Goal: Task Accomplishment & Management: Complete application form

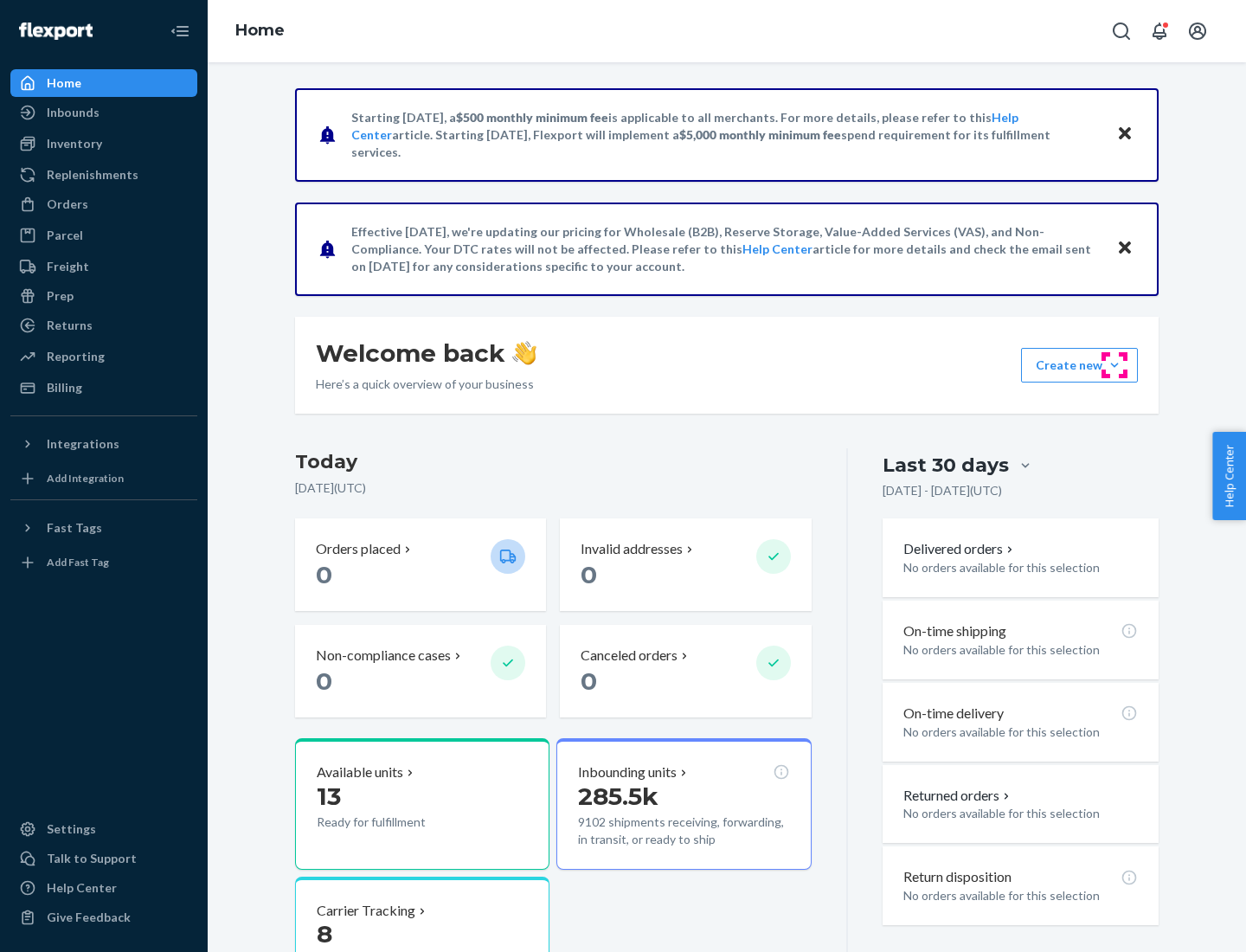
click at [1114, 365] on button "Create new Create new inbound Create new order Create new product" at bounding box center [1079, 364] width 117 height 34
click at [103, 113] on div "Inbounds" at bounding box center [103, 113] width 183 height 25
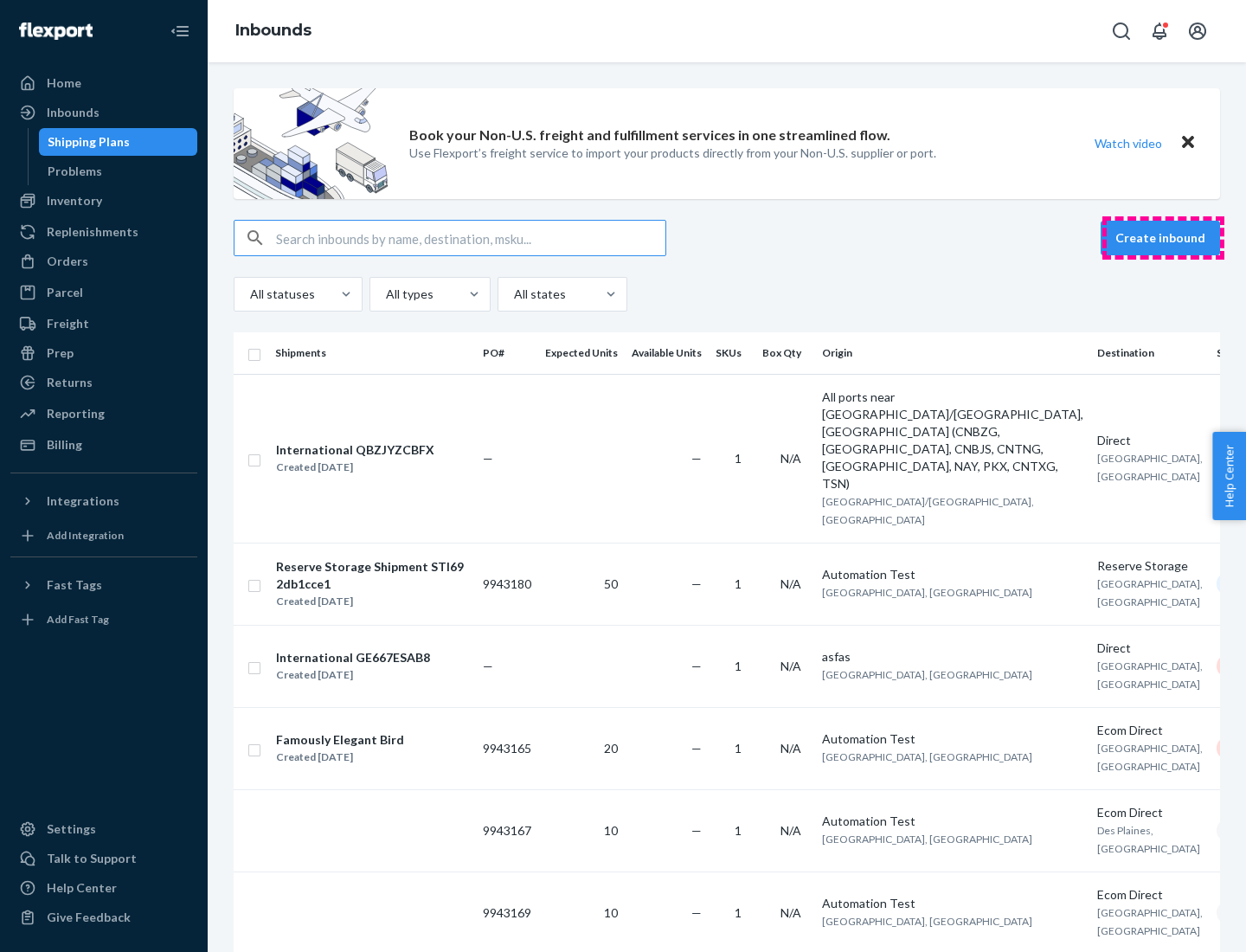
click at [1162, 238] on button "Create inbound" at bounding box center [1161, 237] width 120 height 34
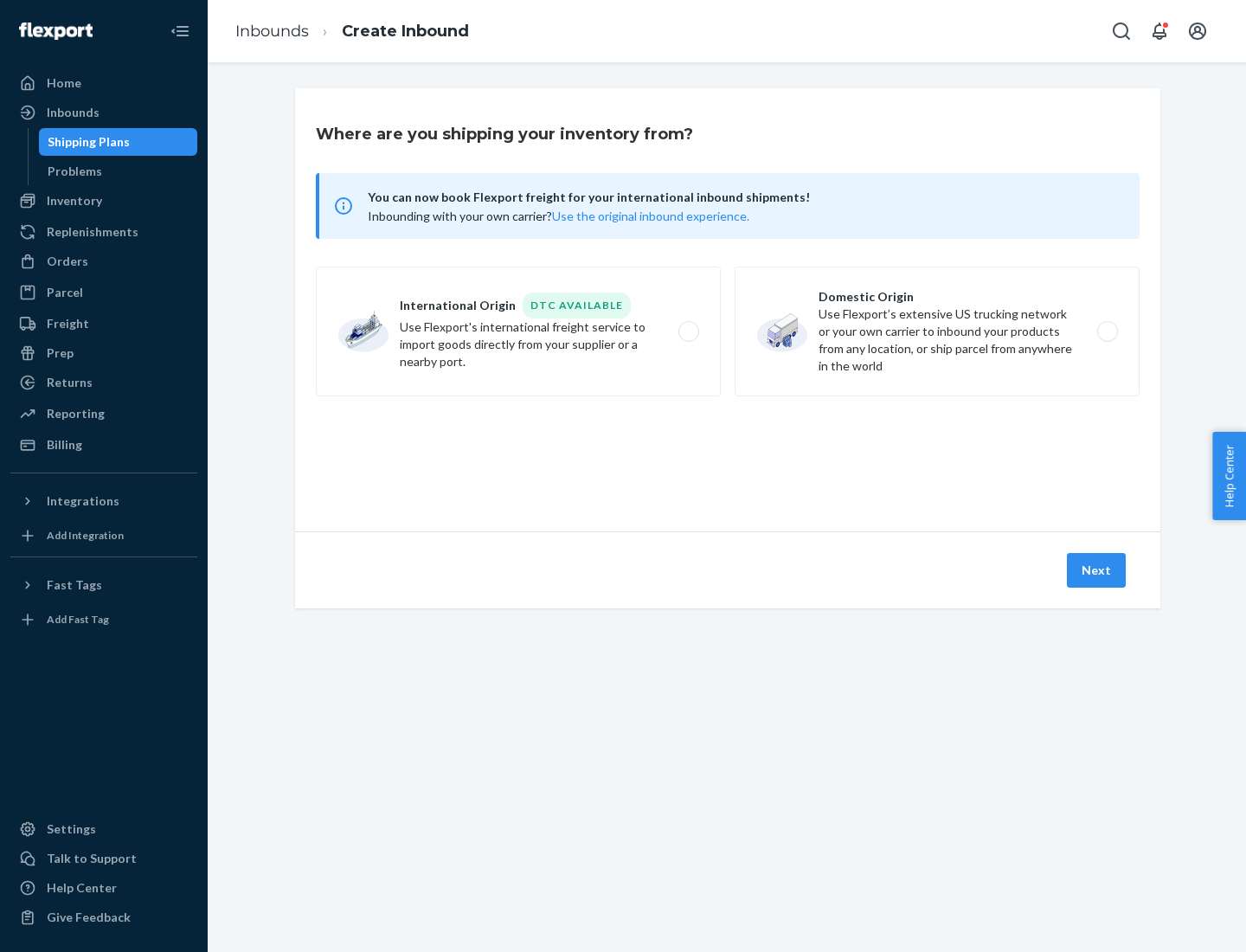
click at [937, 331] on label "Domestic Origin Use Flexport’s extensive US trucking network or your own carrie…" at bounding box center [937, 331] width 405 height 130
click at [1107, 331] on input "Domestic Origin Use Flexport’s extensive US trucking network or your own carrie…" at bounding box center [1112, 332] width 11 height 11
radio input "true"
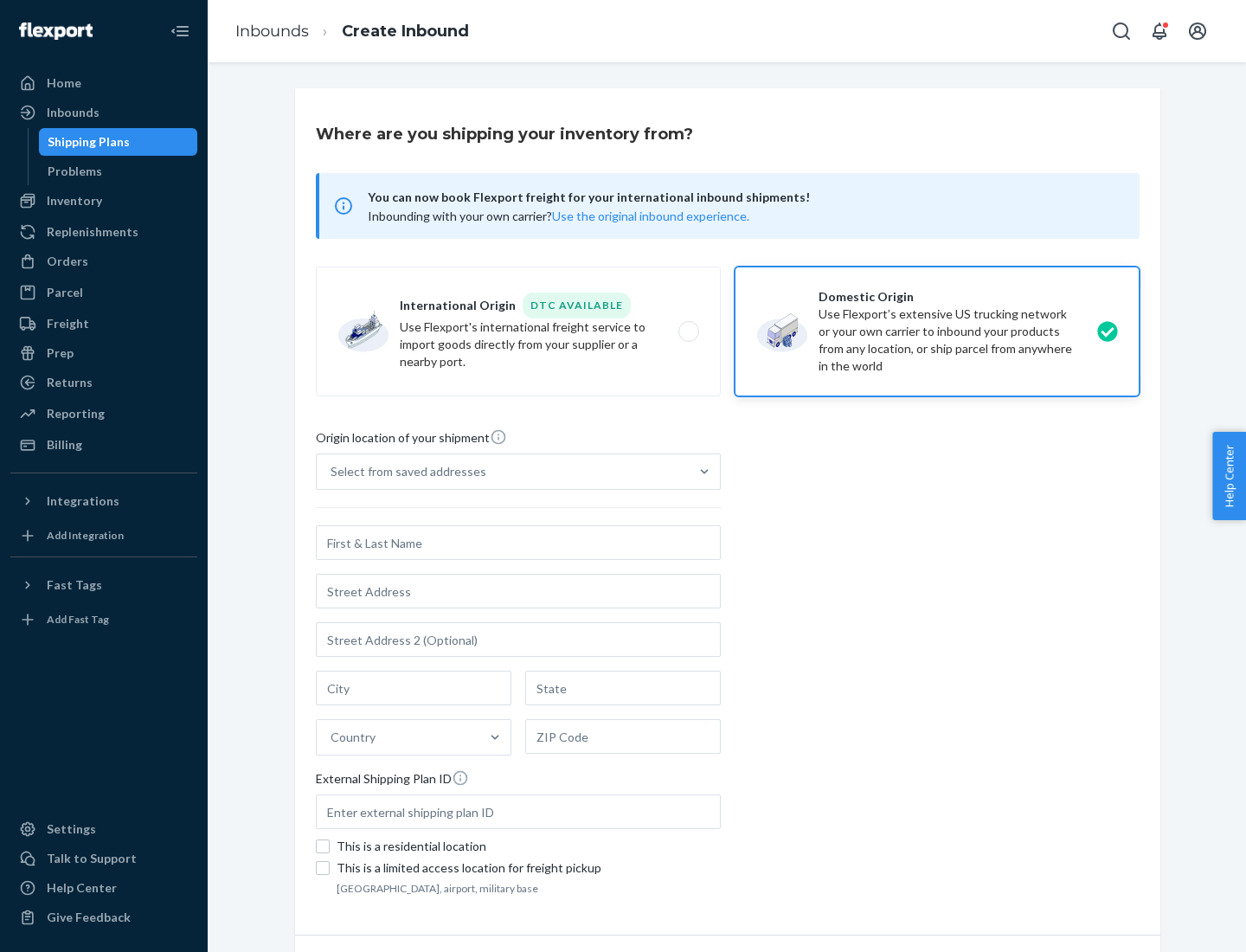
click at [404, 472] on div "Select from saved addresses" at bounding box center [408, 472] width 156 height 17
click at [332, 472] on input "Select from saved addresses" at bounding box center [331, 472] width 2 height 17
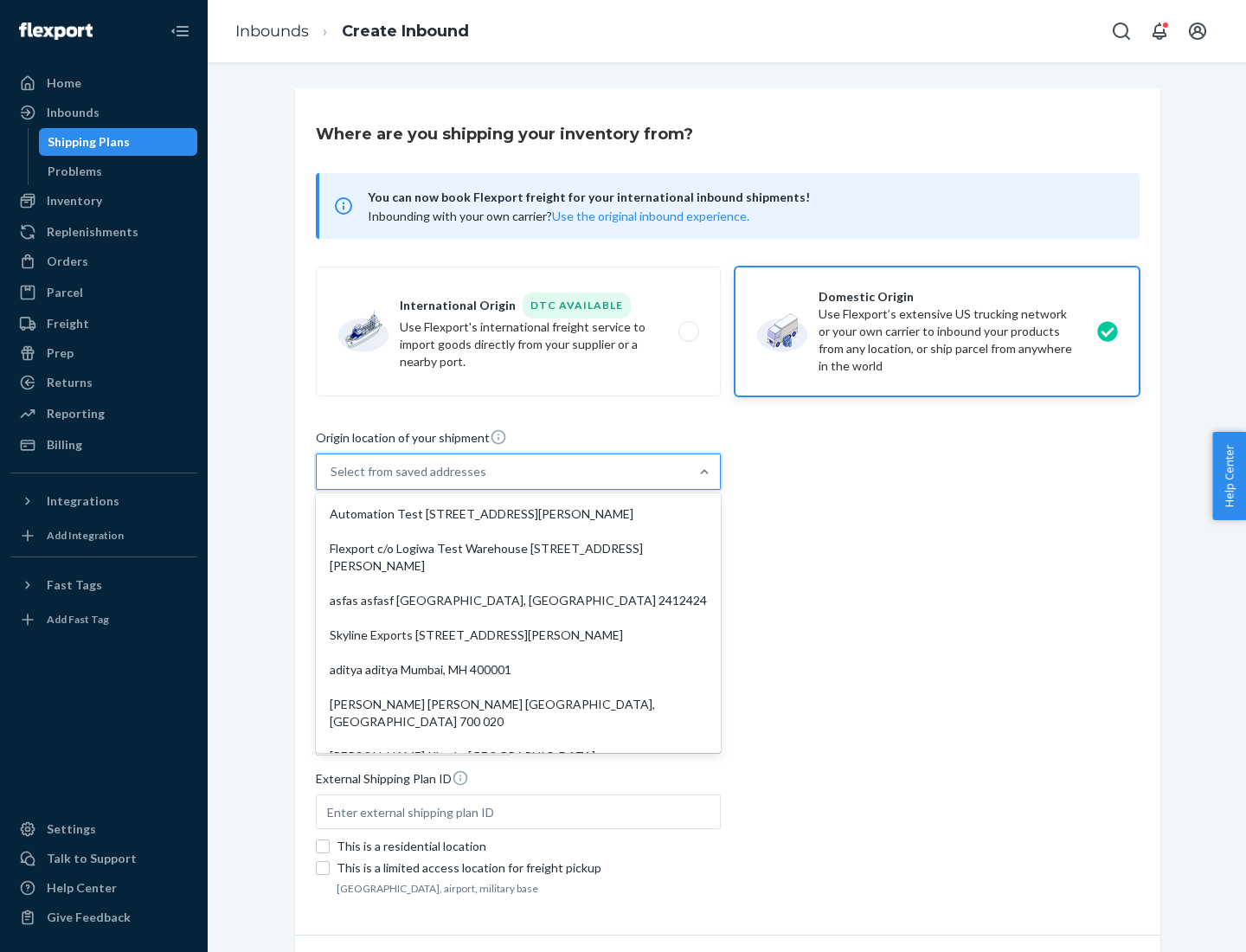
scroll to position [7, 0]
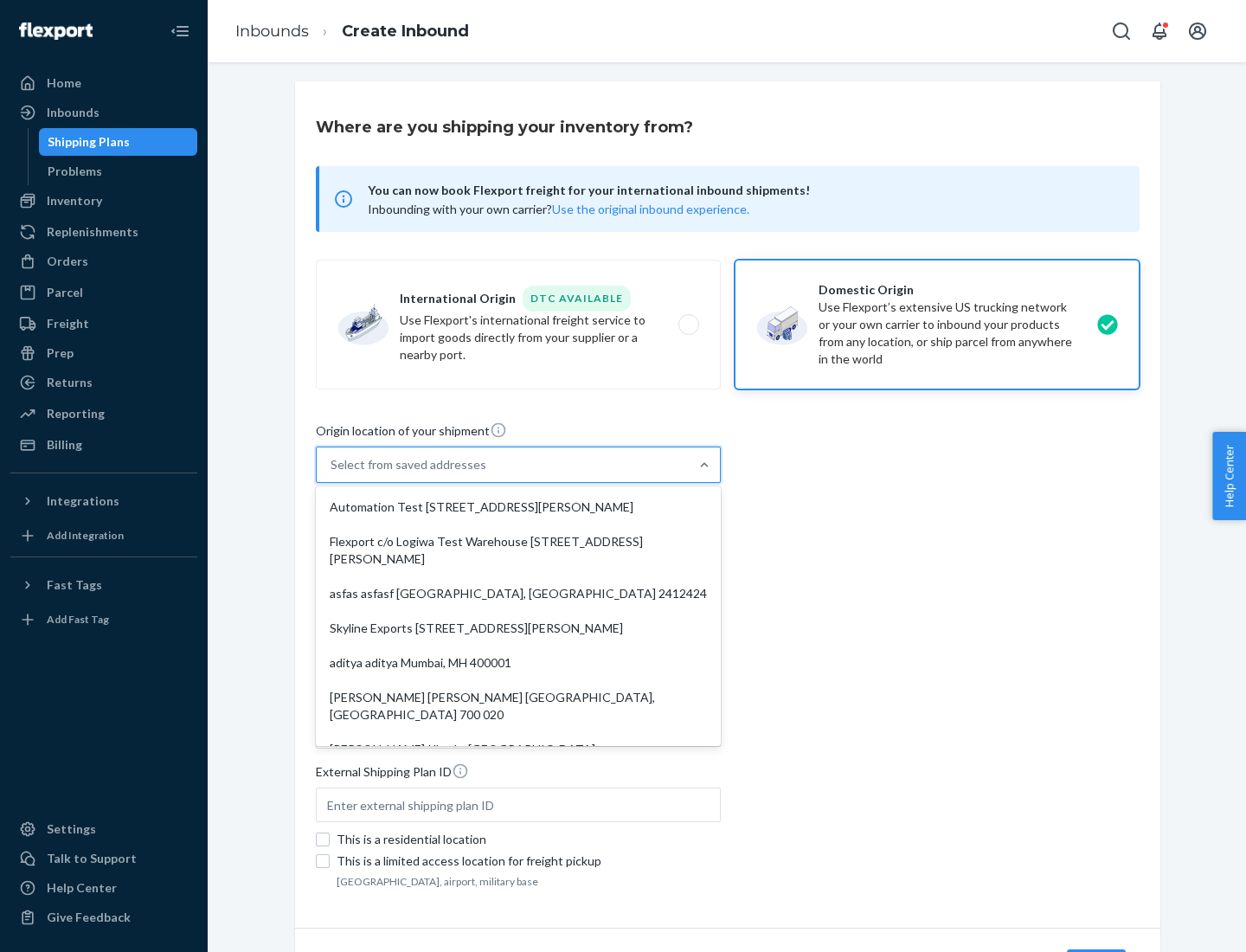
click at [518, 507] on div "Automation Test [STREET_ADDRESS][PERSON_NAME]" at bounding box center [517, 507] width 398 height 34
click at [332, 474] on input "option Automation Test [STREET_ADDRESS][PERSON_NAME]. 9 results available. Use …" at bounding box center [331, 464] width 2 height 17
type input "Automation Test"
type input "9th Floor"
type input "[GEOGRAPHIC_DATA]"
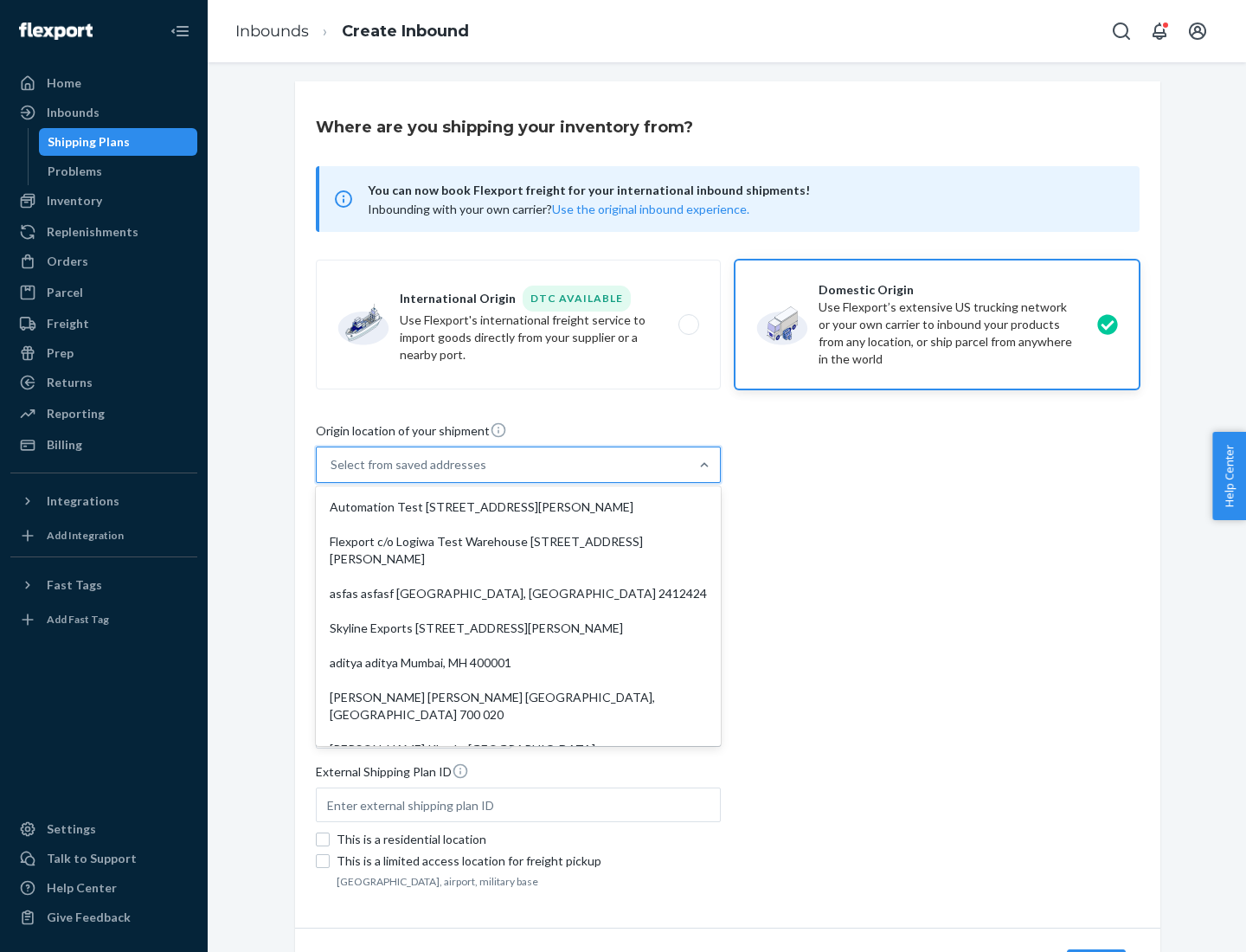
type input "CA"
type input "94104"
type input "[STREET_ADDRESS][PERSON_NAME]"
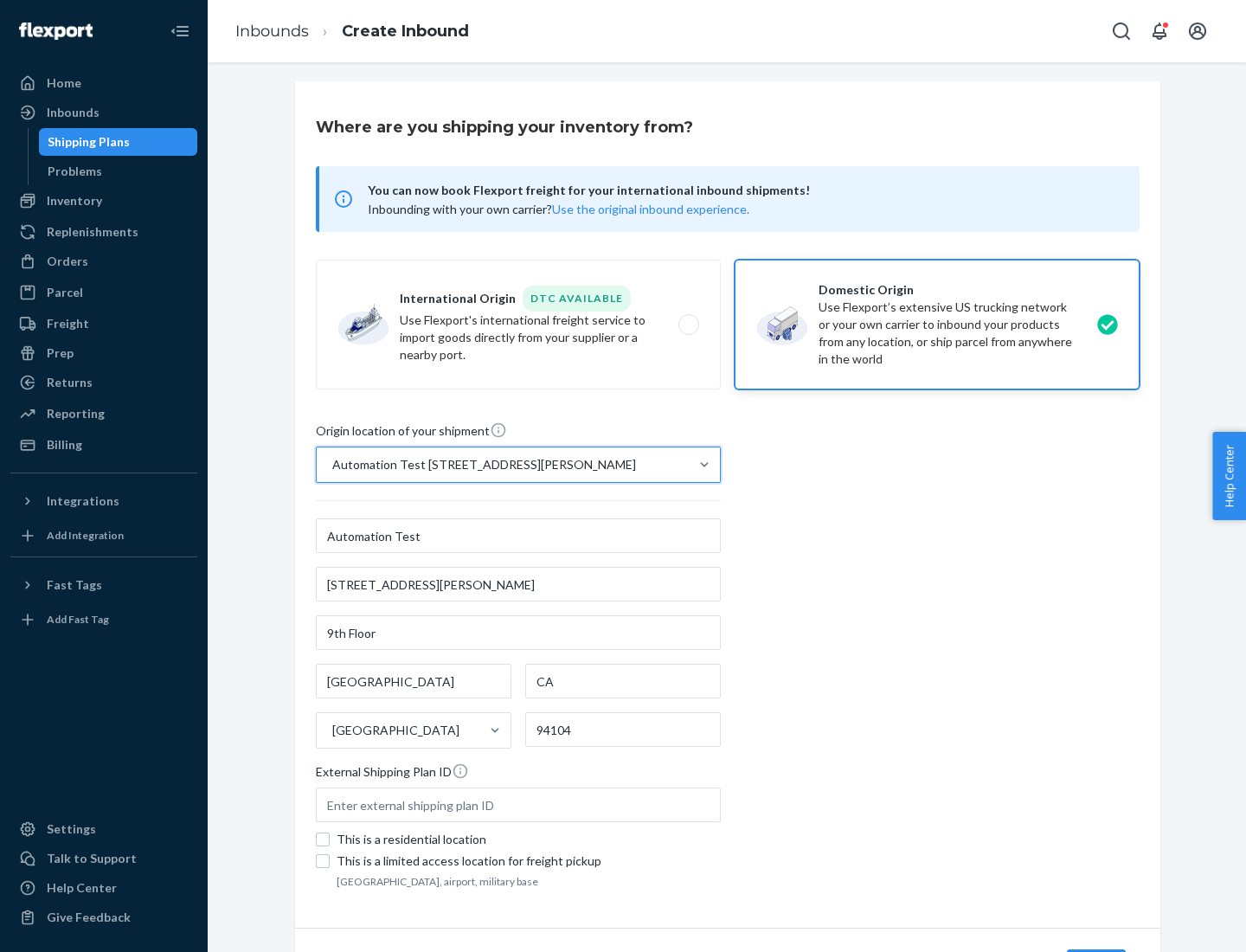
scroll to position [102, 0]
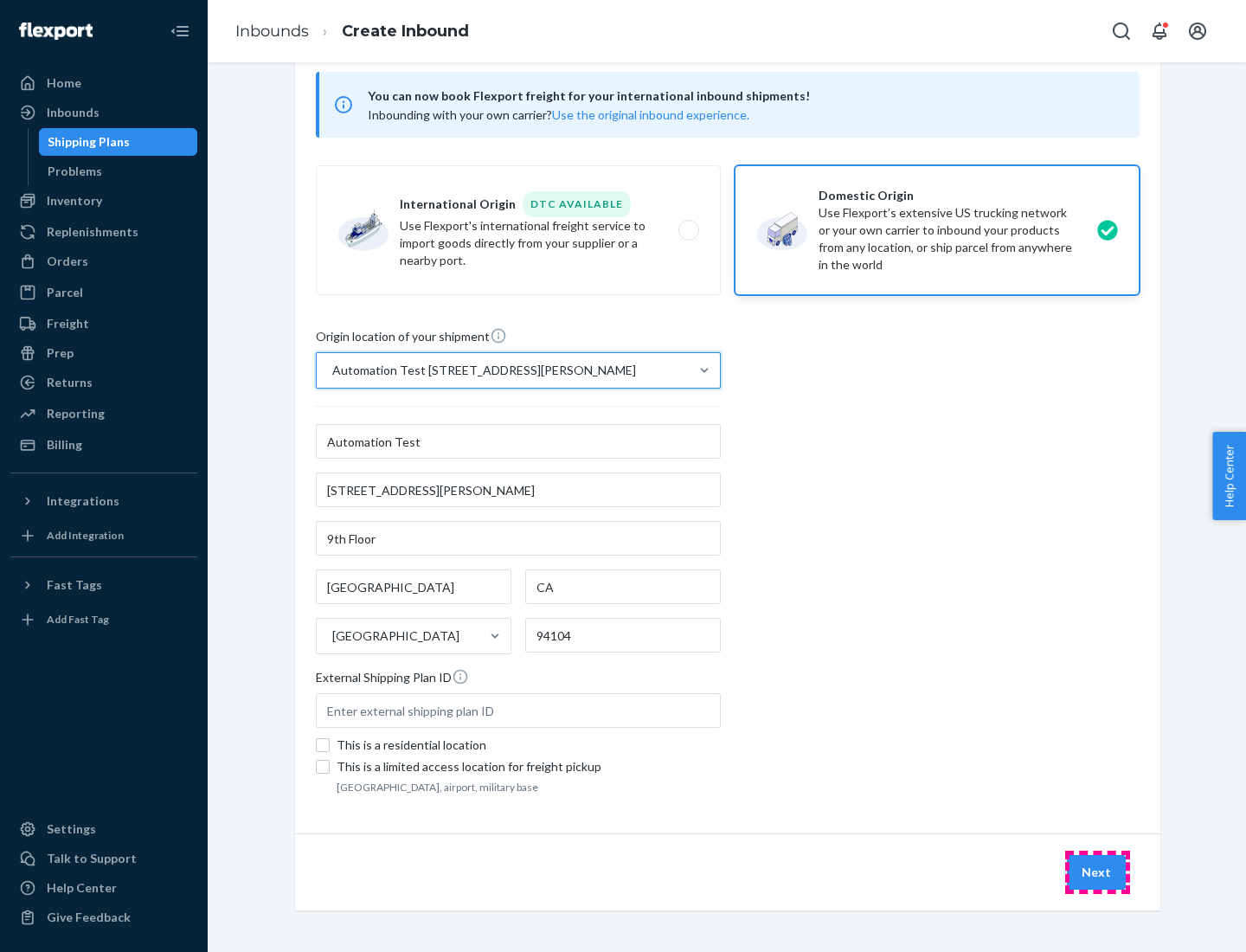
click at [1097, 872] on button "Next" at bounding box center [1096, 872] width 59 height 34
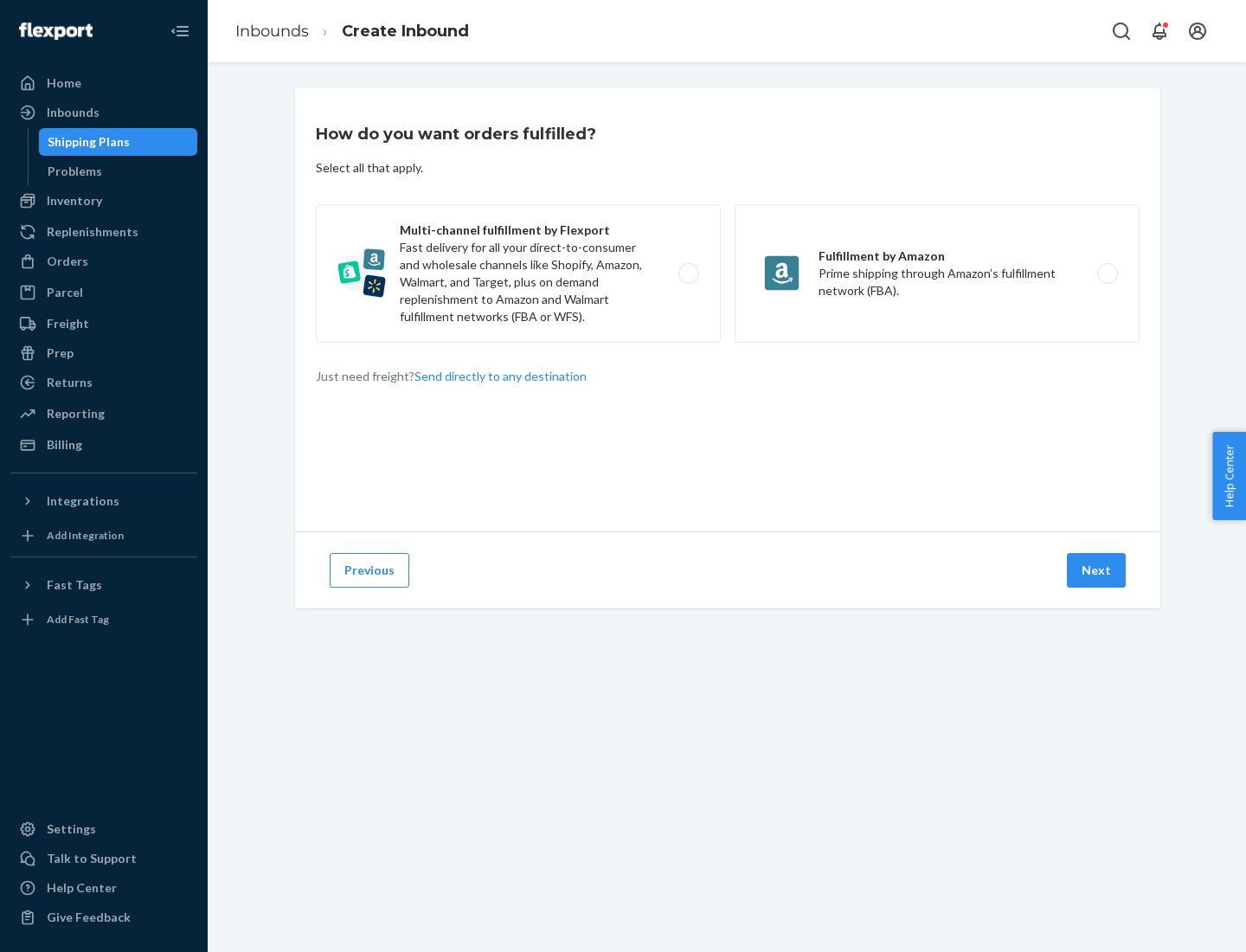
click at [518, 273] on label "Multi-channel fulfillment by Flexport Fast delivery for all your direct-to-cons…" at bounding box center [518, 273] width 405 height 139
click at [688, 273] on input "Multi-channel fulfillment by Flexport Fast delivery for all your direct-to-cons…" at bounding box center [694, 274] width 11 height 11
radio input "true"
click at [1097, 570] on button "Next" at bounding box center [1096, 570] width 59 height 34
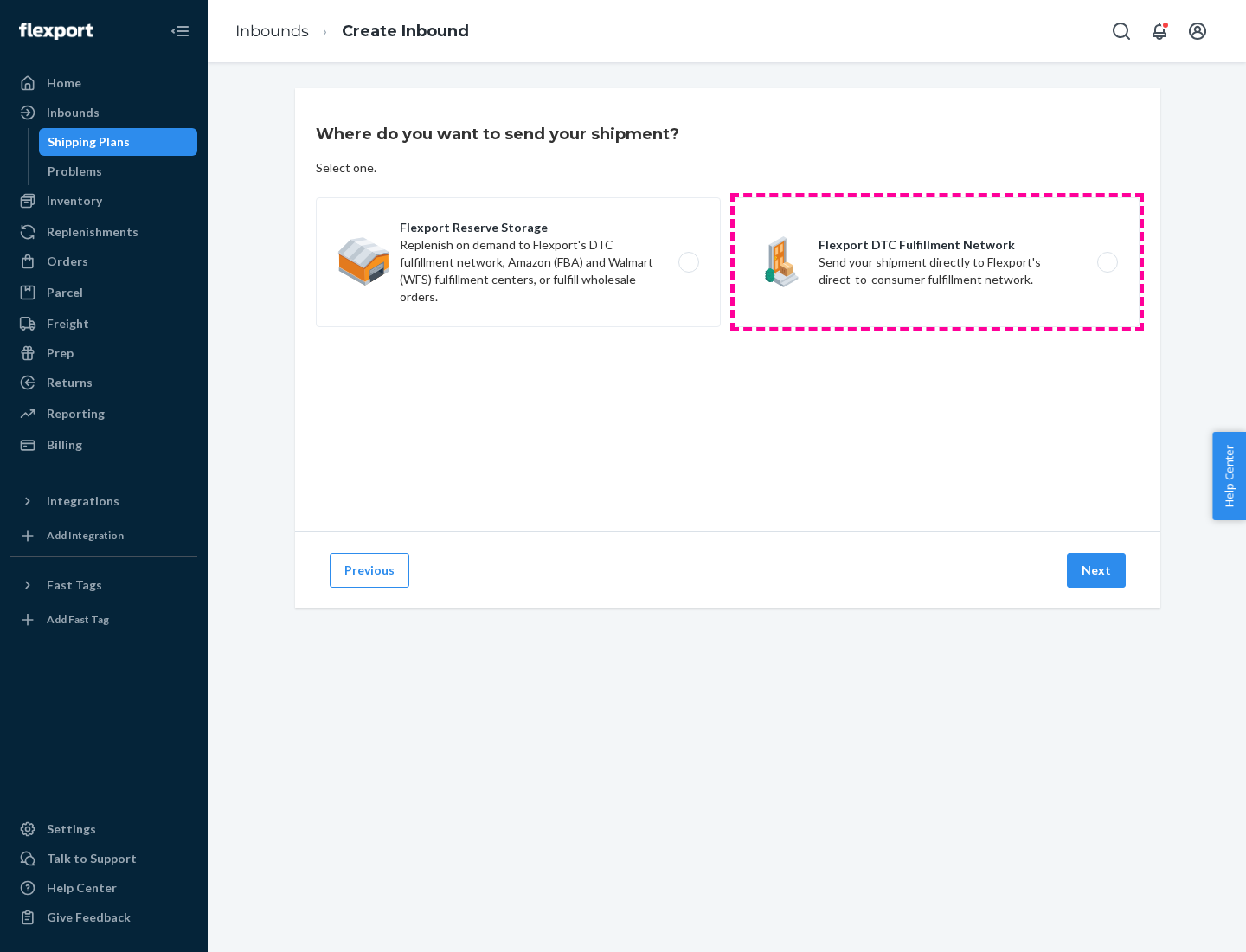
click at [937, 262] on label "Flexport DTC Fulfillment Network Send your shipment directly to Flexport's dire…" at bounding box center [937, 262] width 405 height 130
click at [1107, 262] on input "Flexport DTC Fulfillment Network Send your shipment directly to Flexport's dire…" at bounding box center [1112, 263] width 11 height 11
radio input "true"
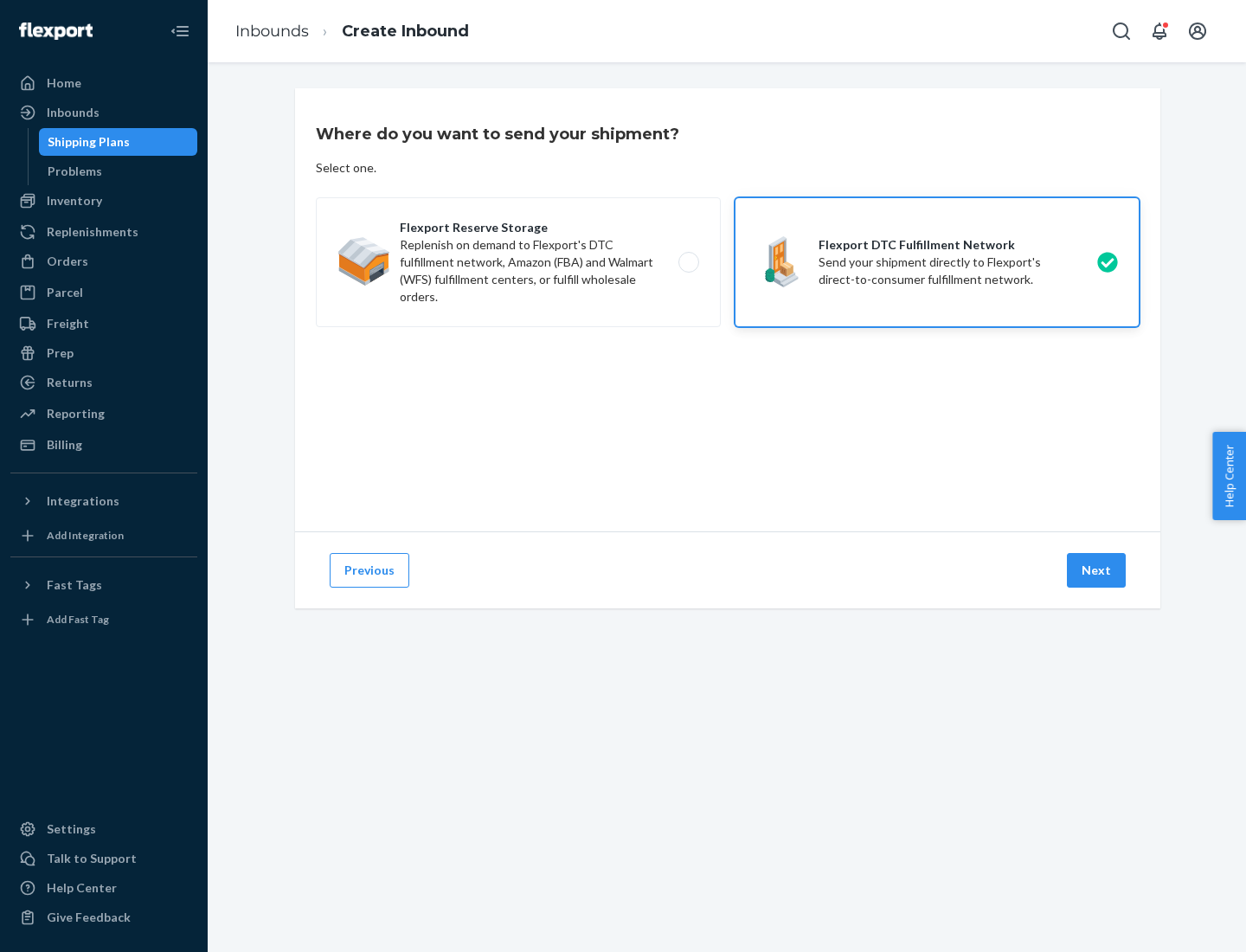
click at [1097, 570] on button "Next" at bounding box center [1096, 570] width 59 height 34
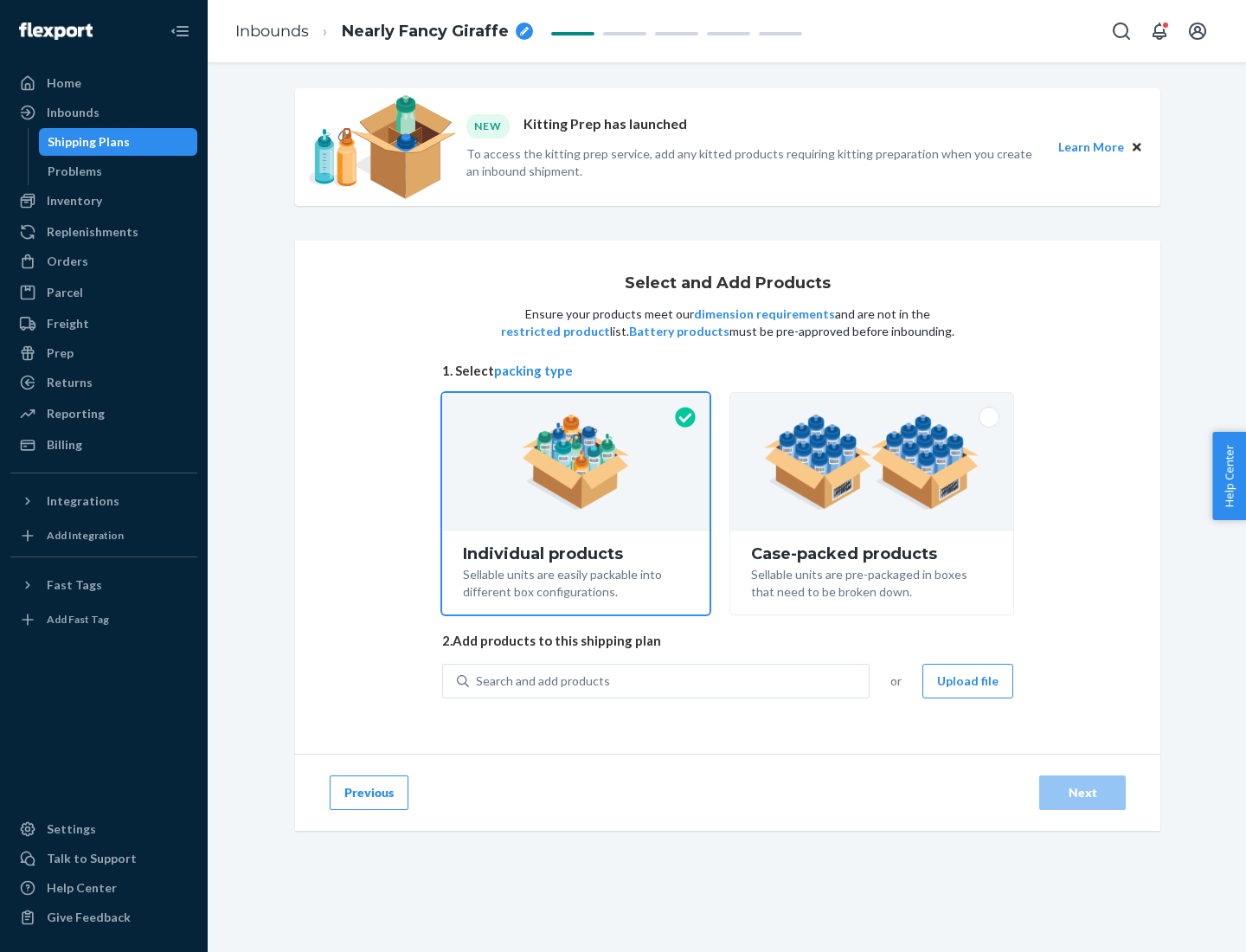
click at [872, 462] on img at bounding box center [871, 462] width 215 height 95
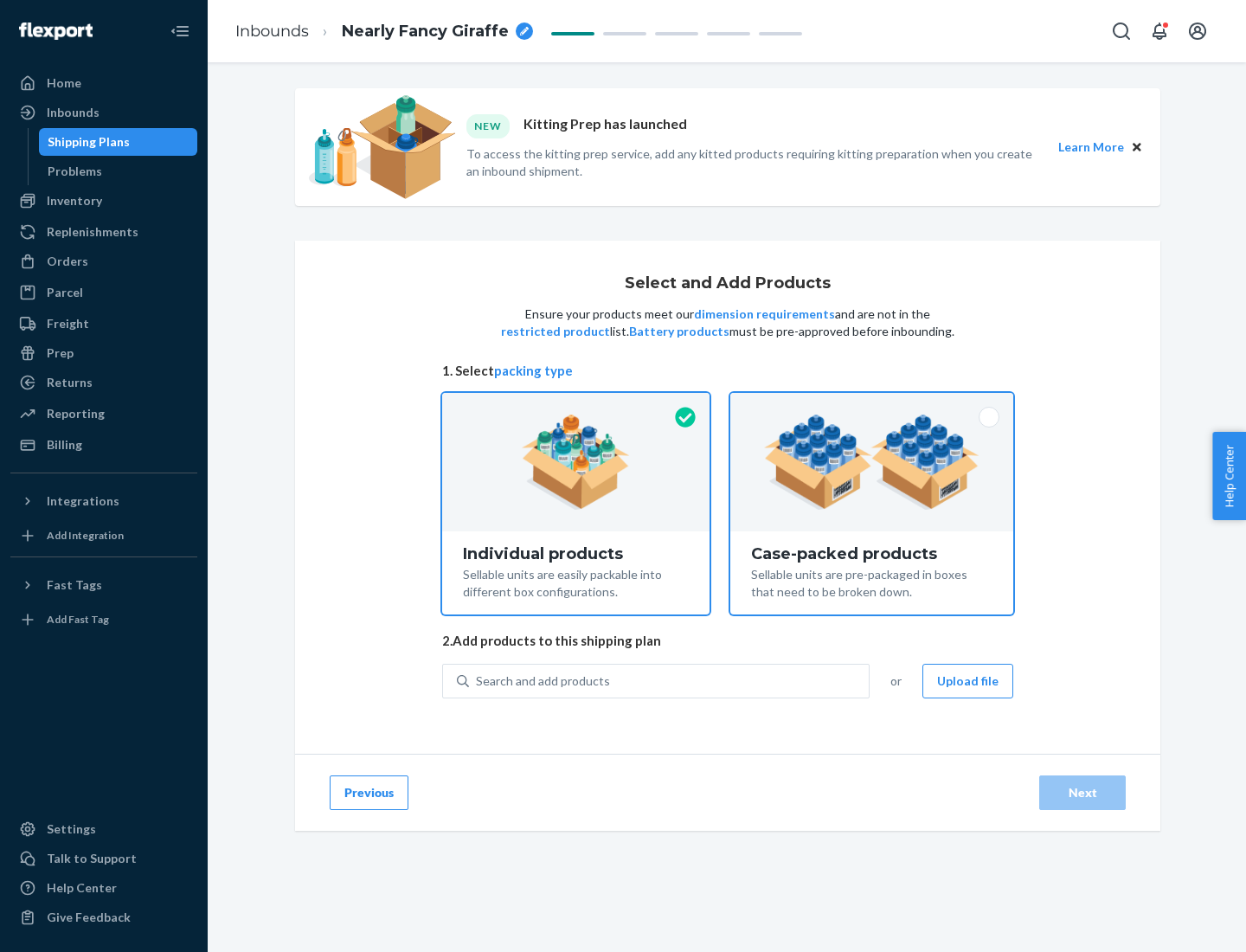
click at [872, 404] on input "Case-packed products Sellable units are pre-packaged in boxes that need to be b…" at bounding box center [872, 399] width 11 height 11
radio input "true"
radio input "false"
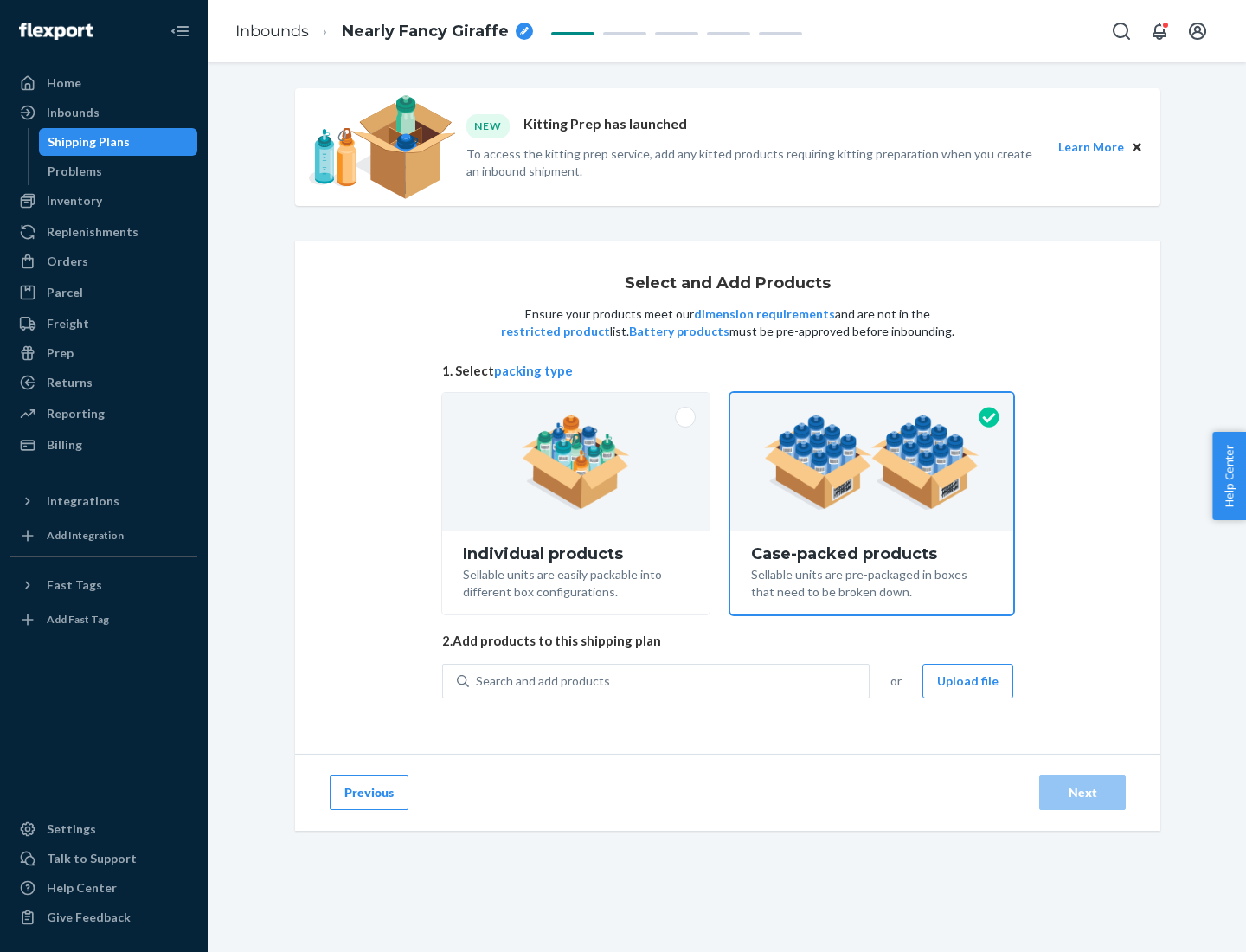
click at [670, 681] on div "Search and add products" at bounding box center [668, 681] width 400 height 31
click at [477, 681] on input "Search and add products" at bounding box center [476, 681] width 2 height 17
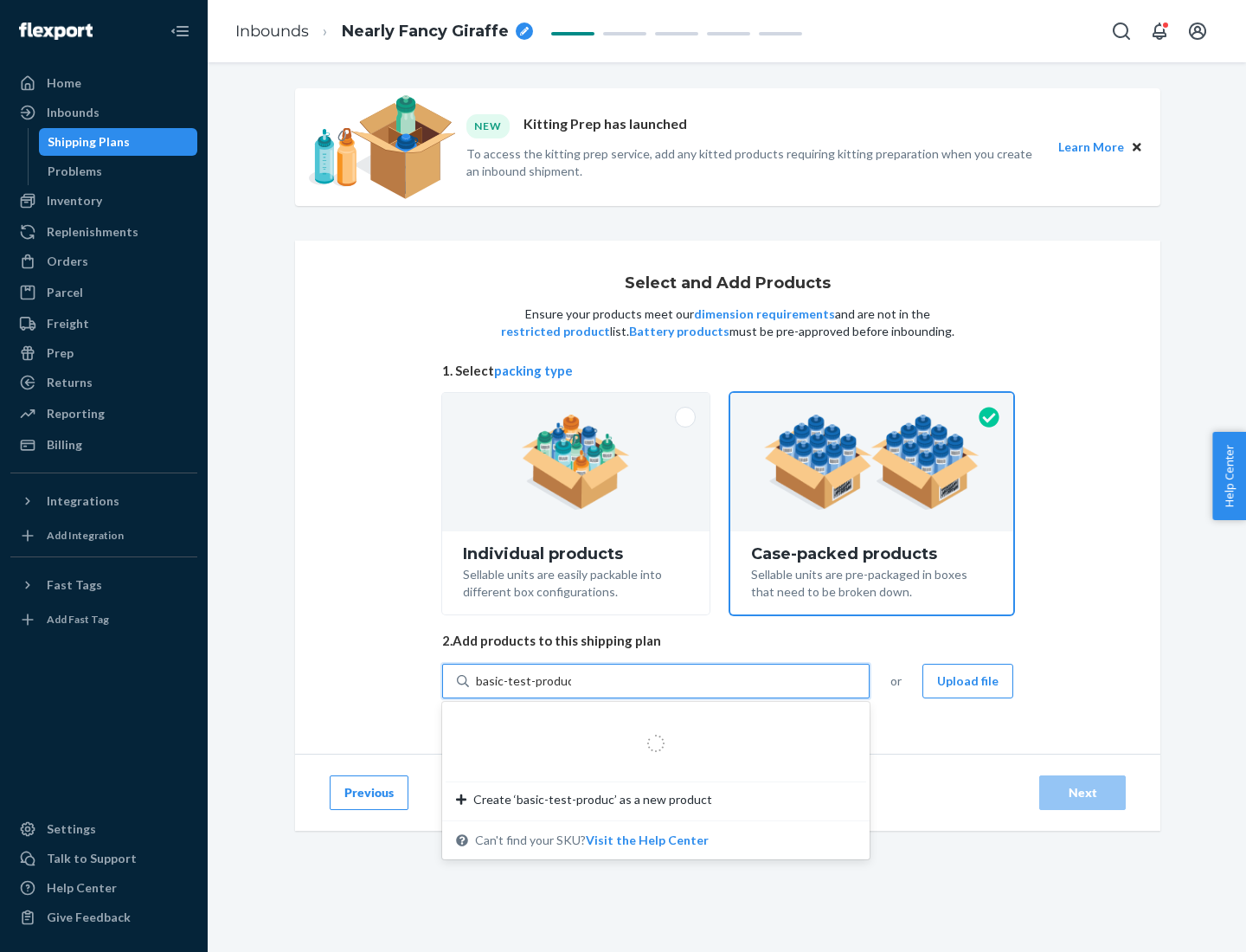
type input "basic-test-product-1"
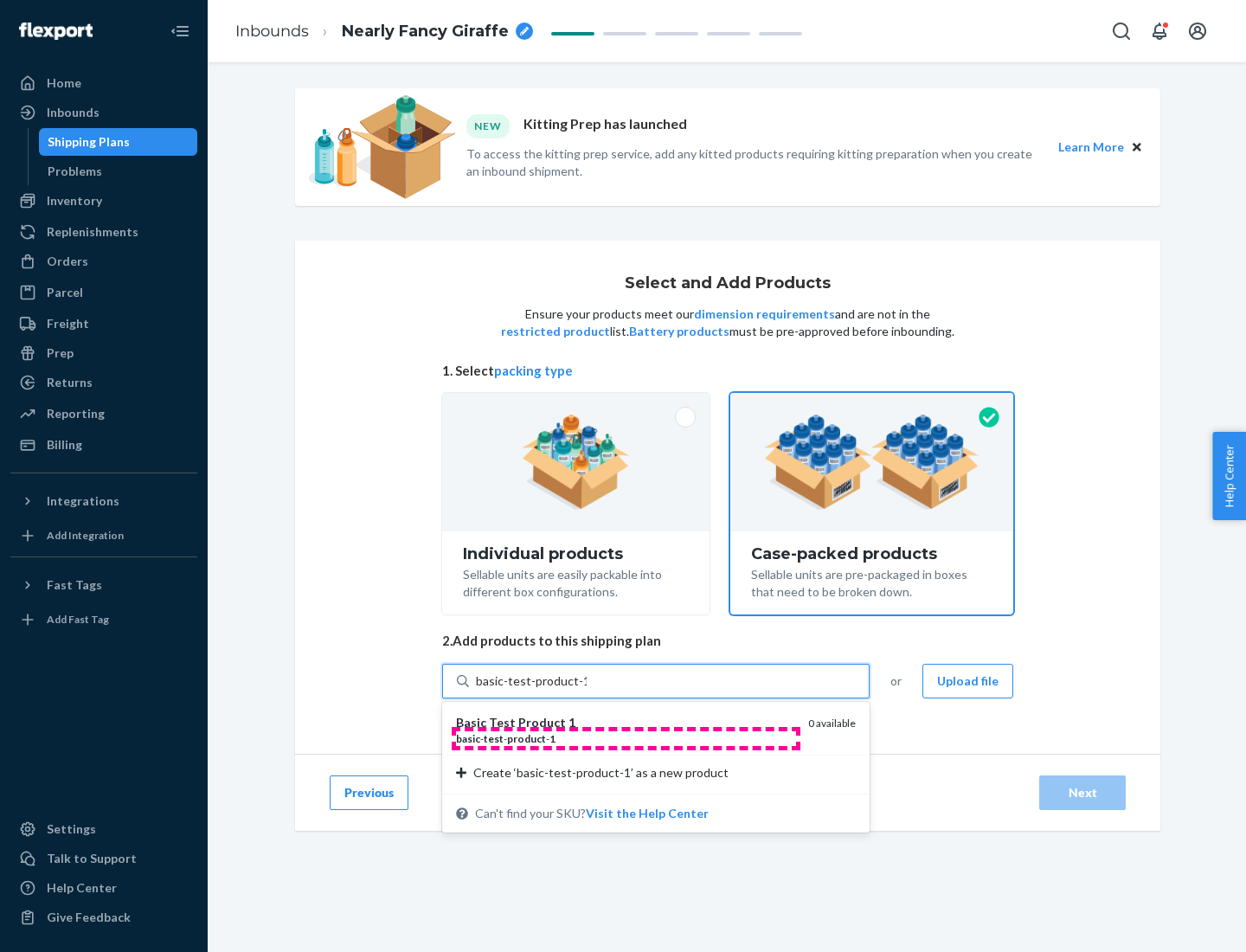
click at [625, 738] on div "basic - test - product - 1" at bounding box center [624, 737] width 338 height 14
click at [586, 690] on input "basic-test-product-1" at bounding box center [530, 681] width 111 height 17
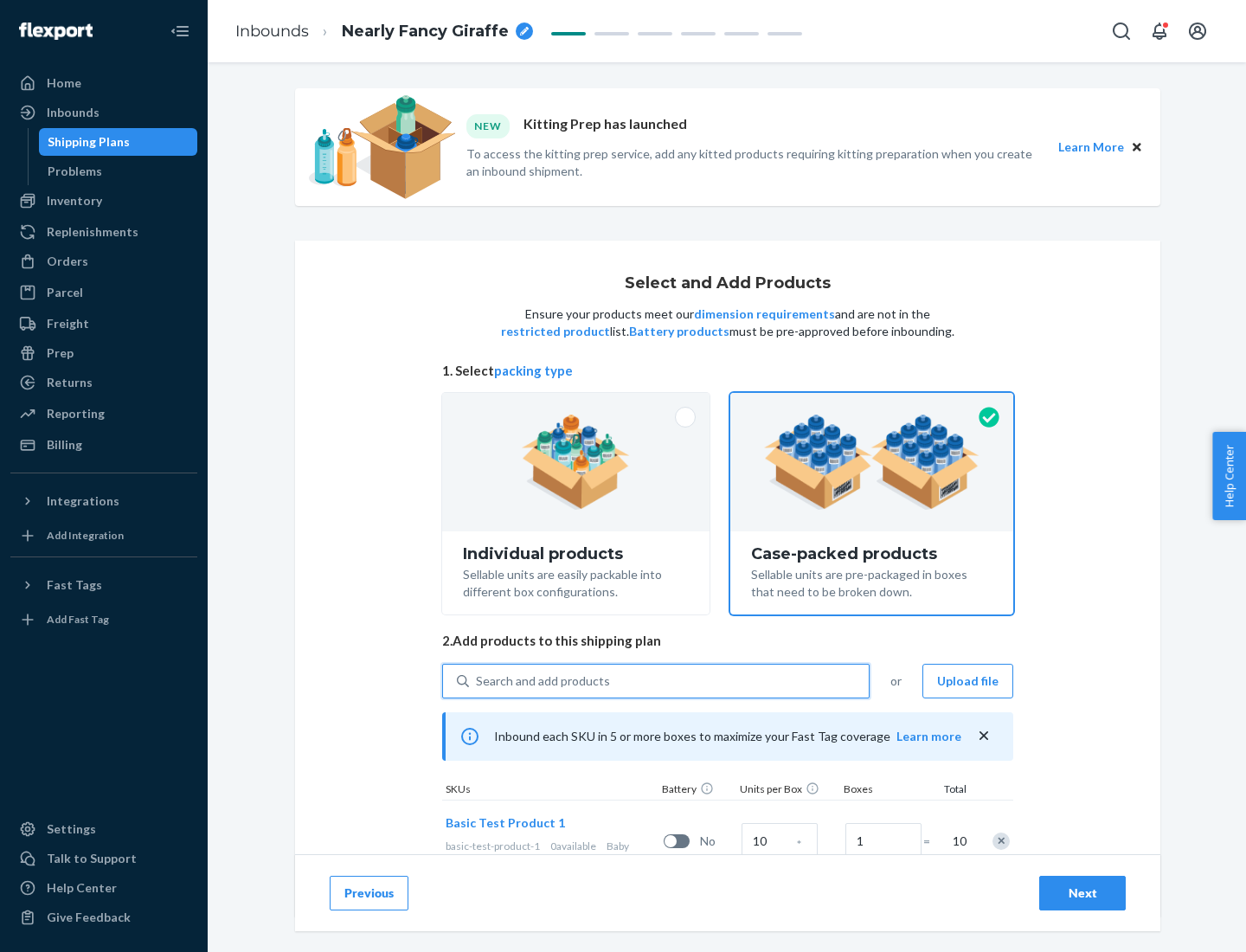
scroll to position [63, 0]
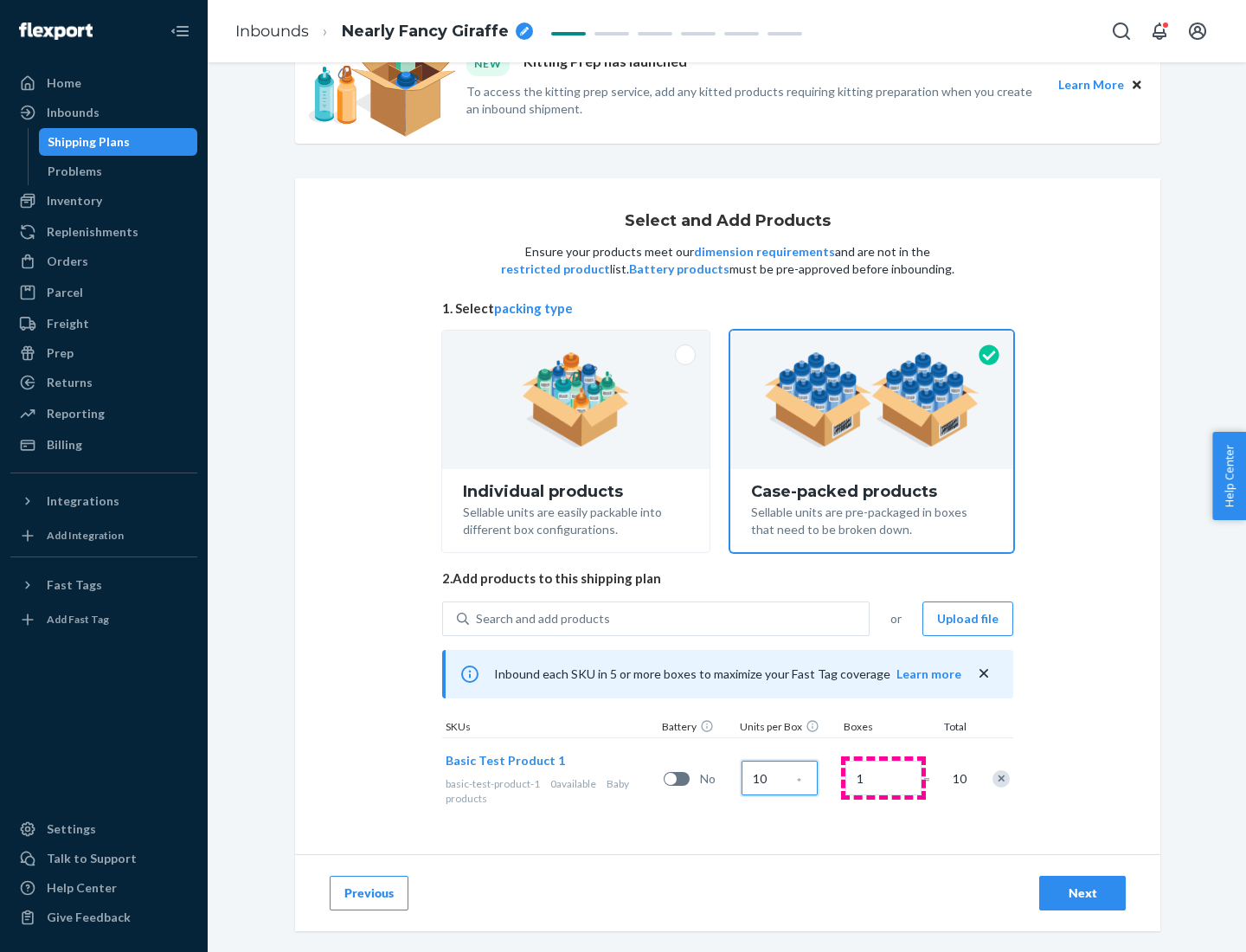
type input "10"
type input "7"
click at [1083, 893] on div "Next" at bounding box center [1082, 893] width 57 height 17
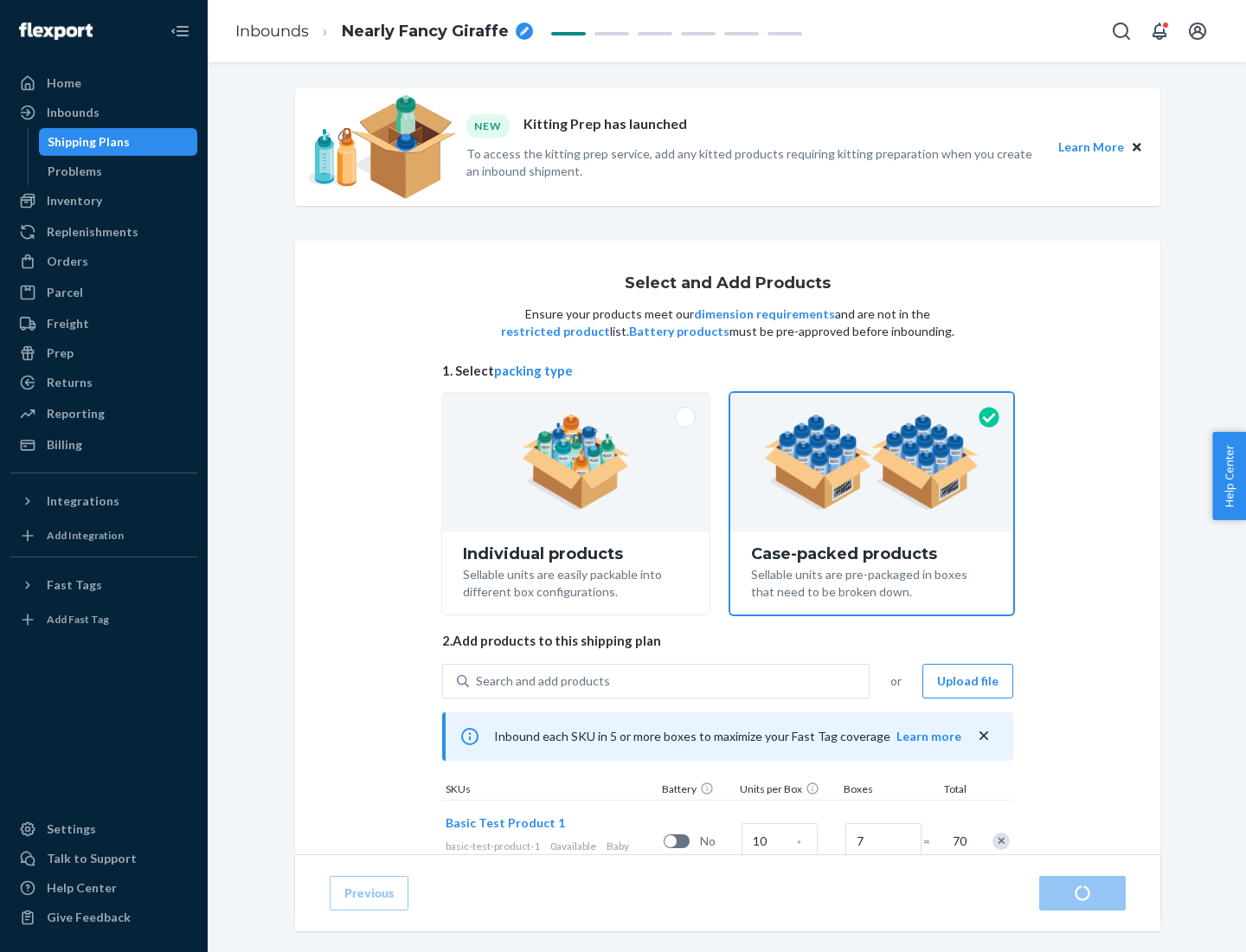
radio input "true"
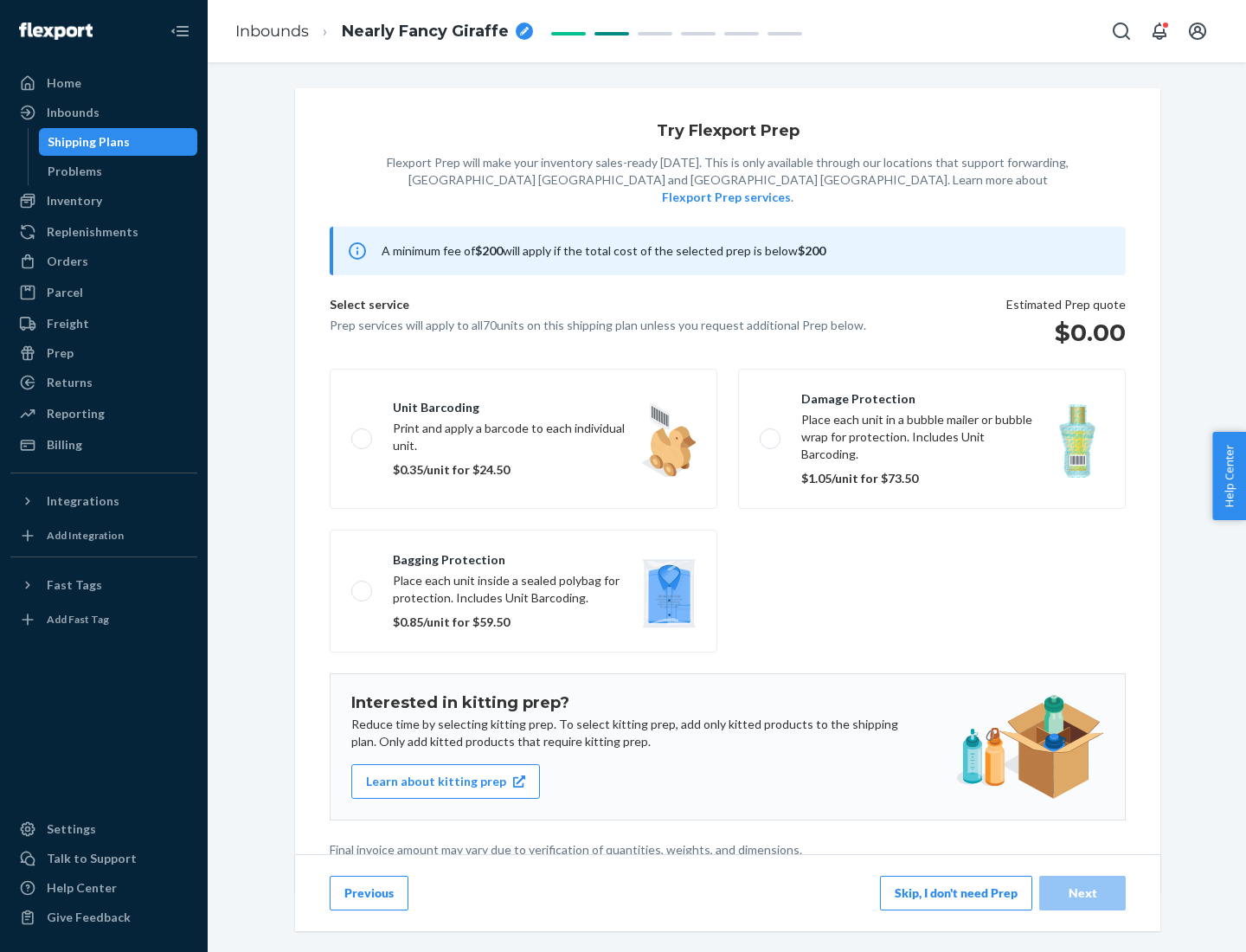
scroll to position [5, 0]
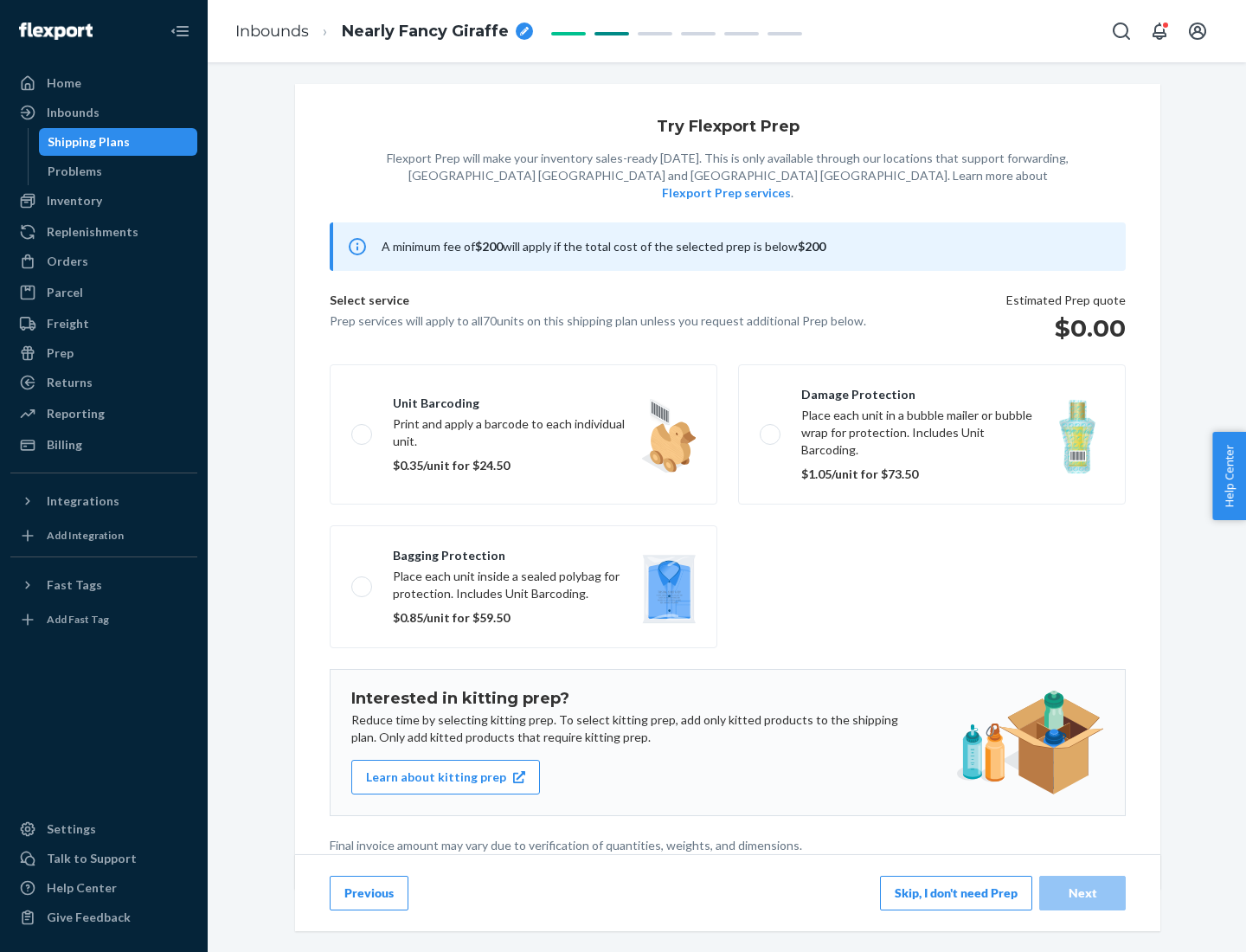
click at [524, 551] on label "Bagging protection Place each unit inside a sealed polybag for protection. Incl…" at bounding box center [523, 586] width 387 height 122
click at [363, 581] on input "Bagging protection Place each unit inside a sealed polybag for protection. Incl…" at bounding box center [357, 587] width 11 height 11
checkbox input "true"
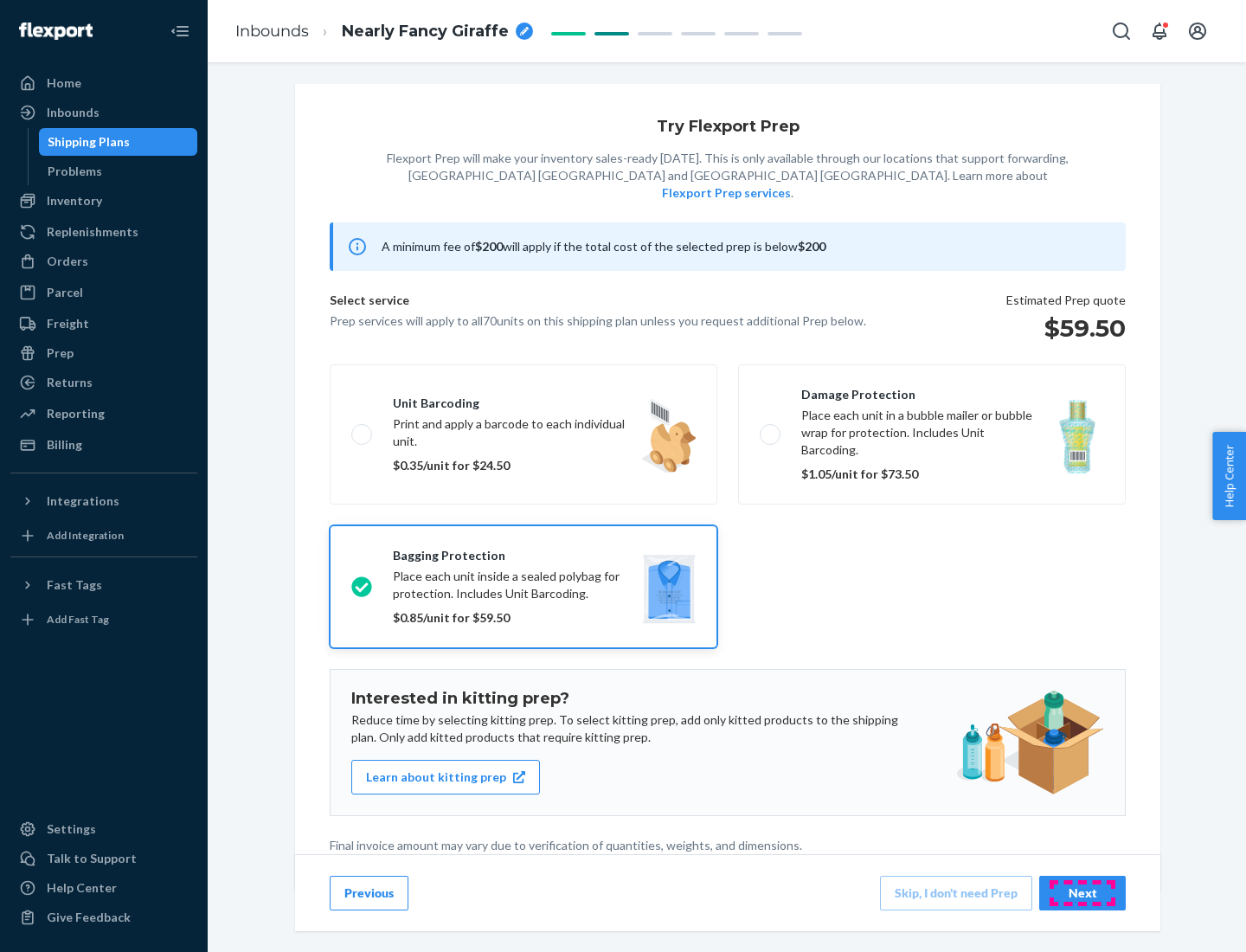
click at [1083, 892] on div "Next" at bounding box center [1082, 893] width 57 height 17
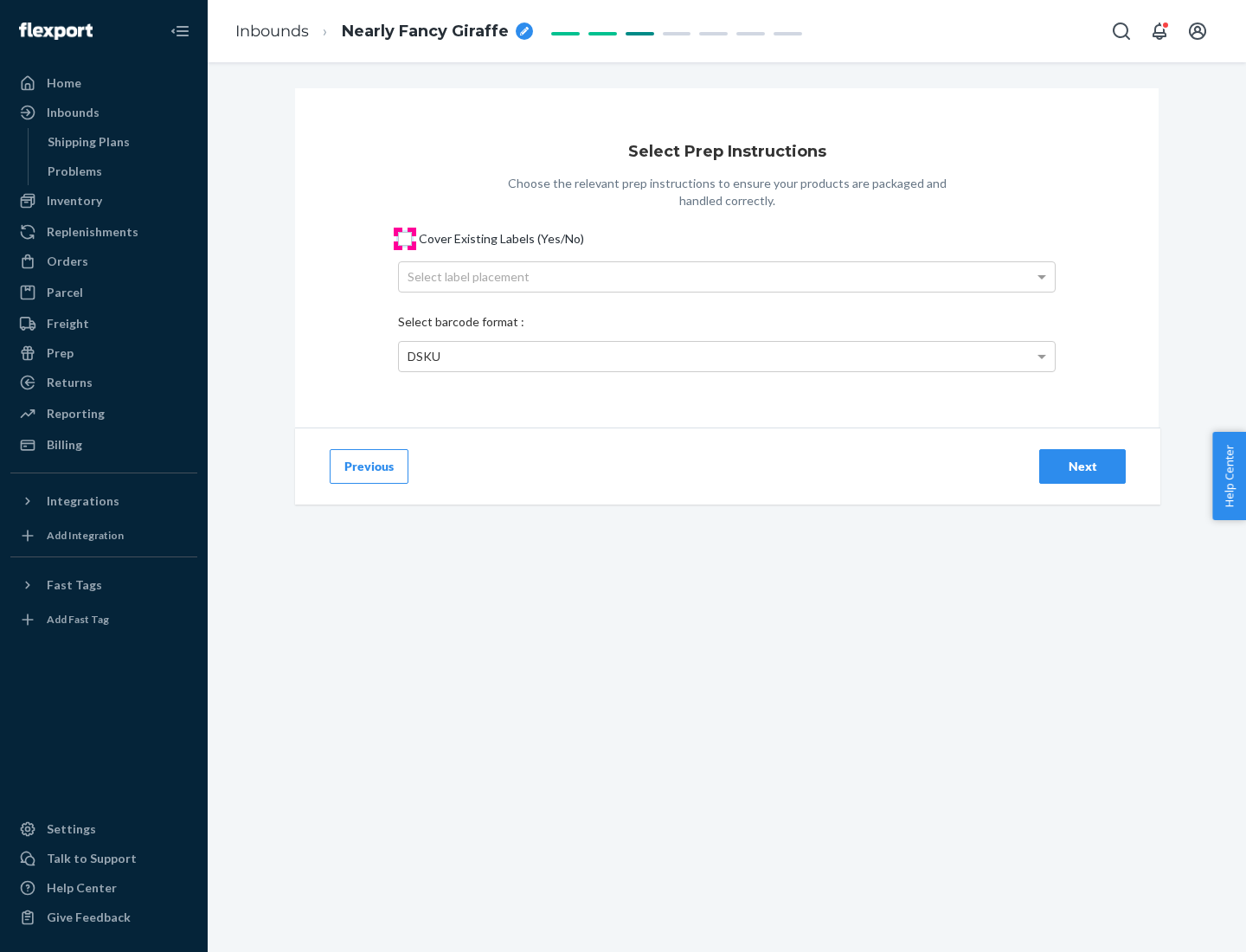
click at [405, 238] on input "Cover Existing Labels (Yes/No)" at bounding box center [404, 238] width 14 height 14
checkbox input "true"
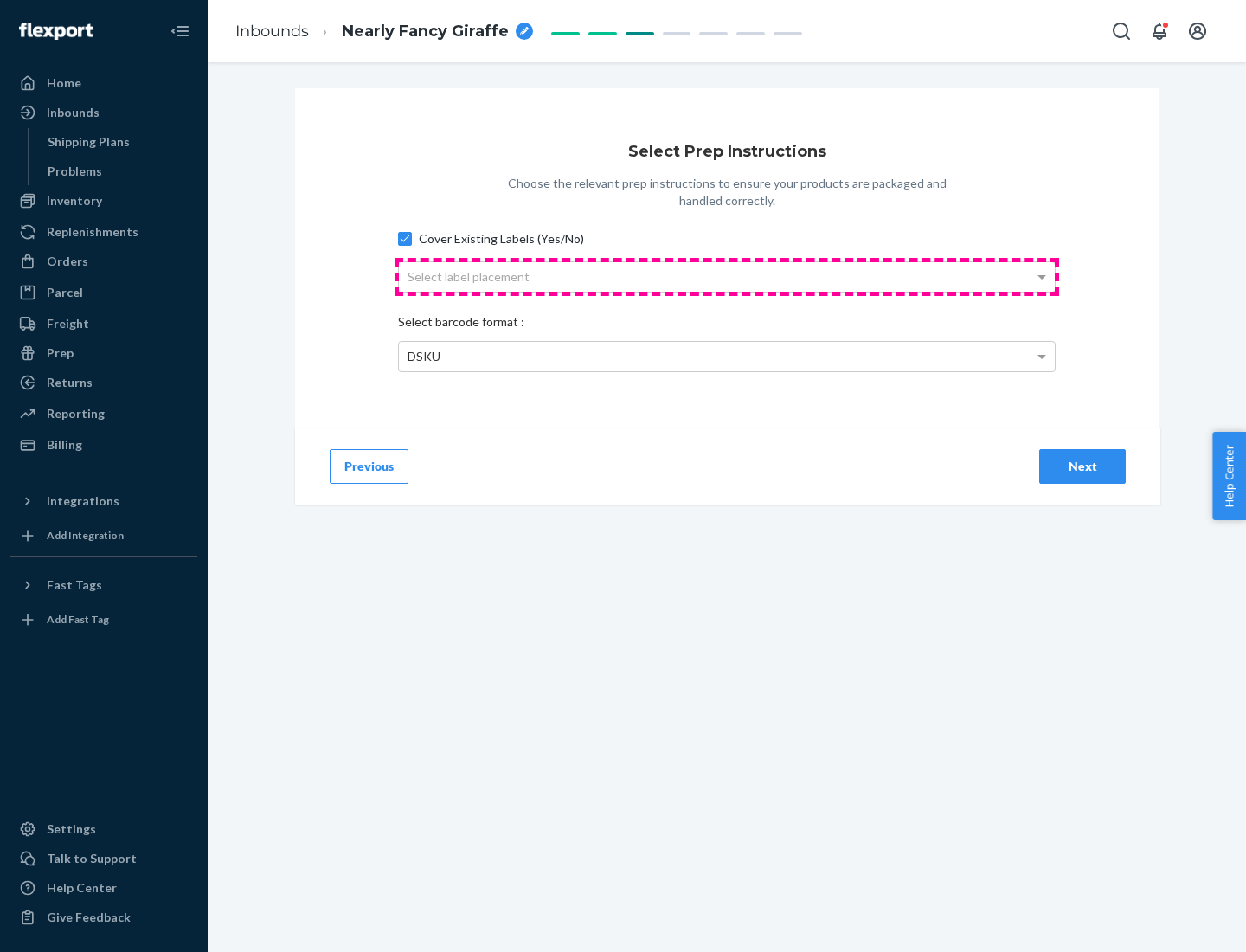
click at [727, 276] on div "Select label placement" at bounding box center [726, 276] width 656 height 29
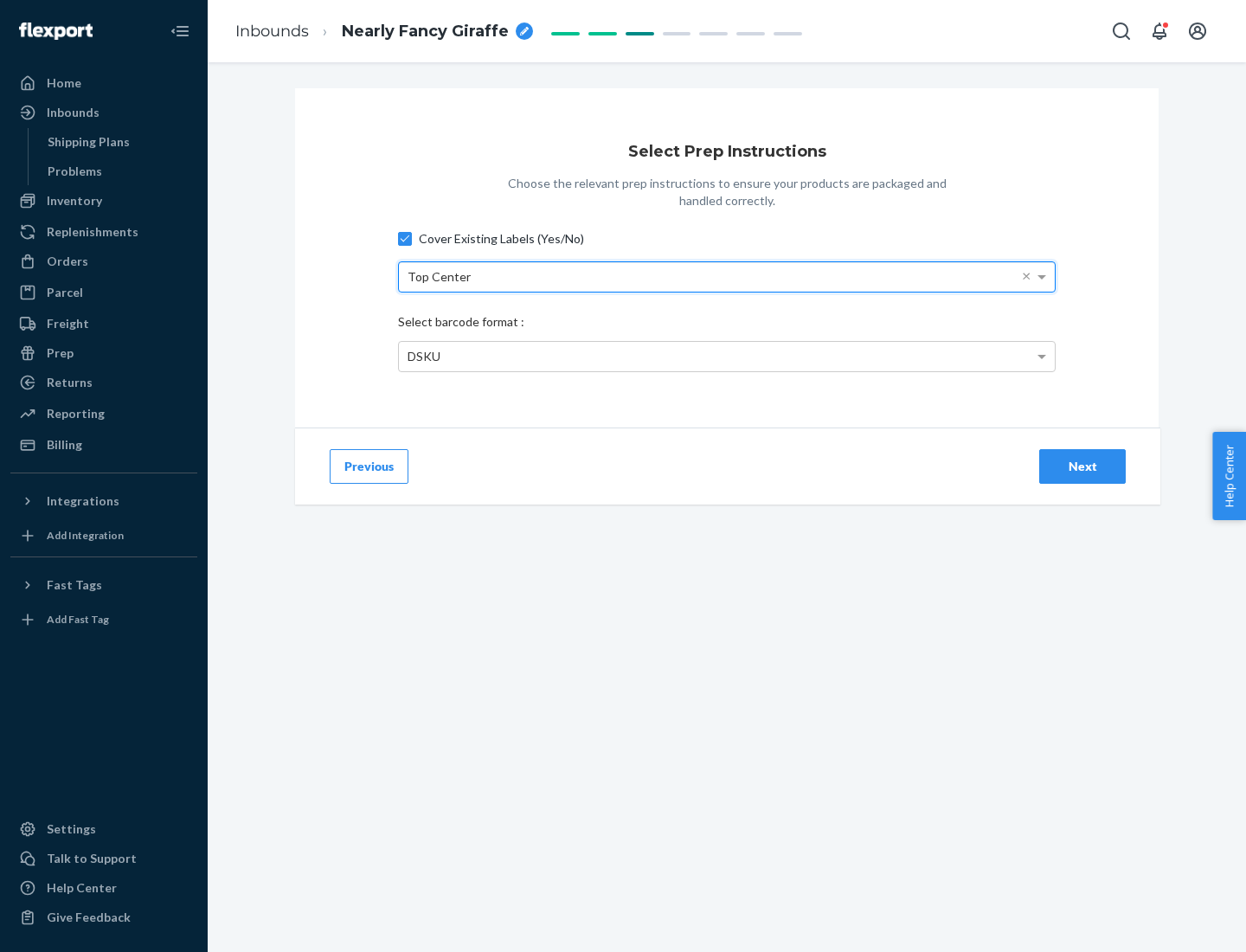
click at [727, 356] on div "DSKU" at bounding box center [726, 356] width 656 height 29
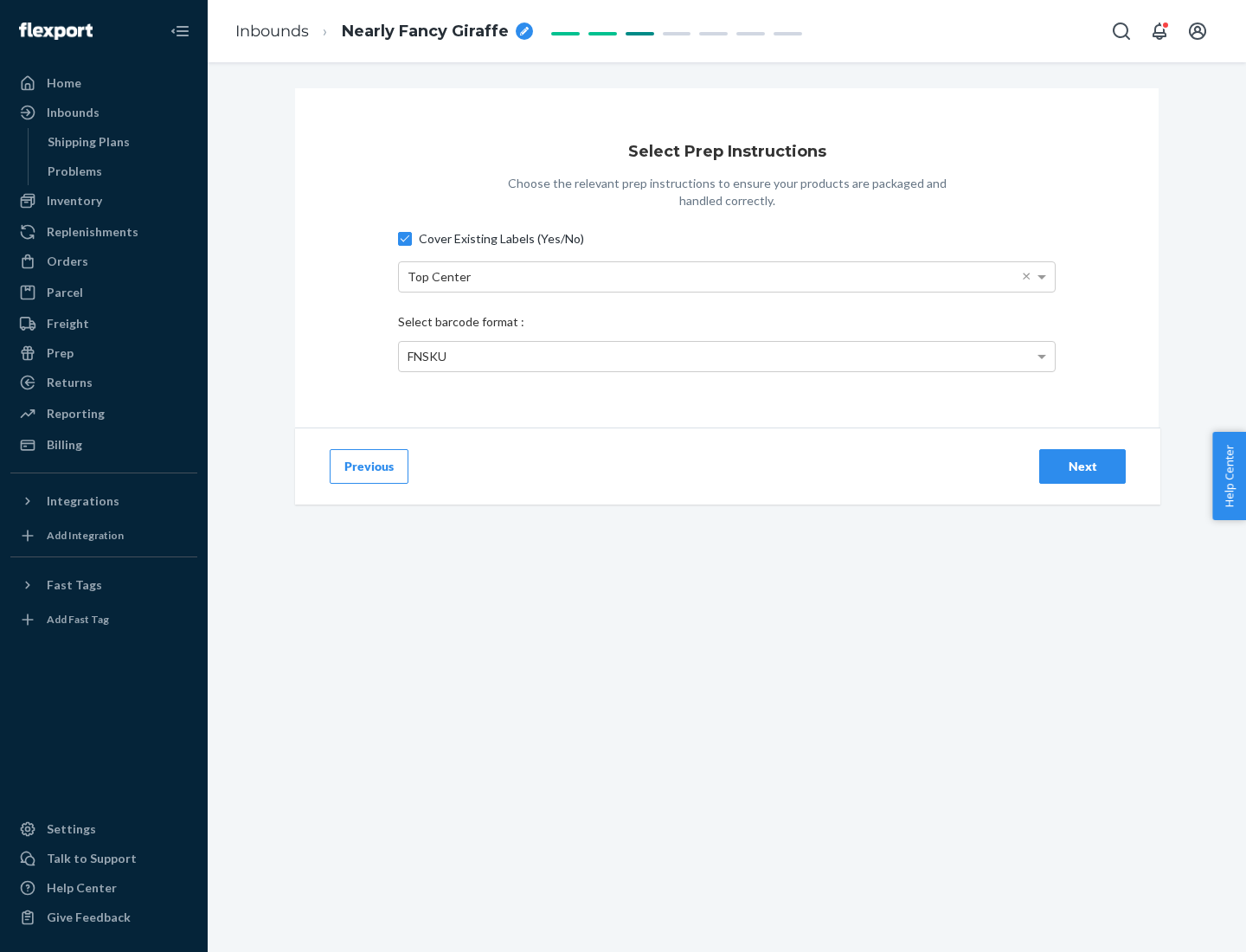
click at [1083, 465] on div "Next" at bounding box center [1082, 466] width 57 height 17
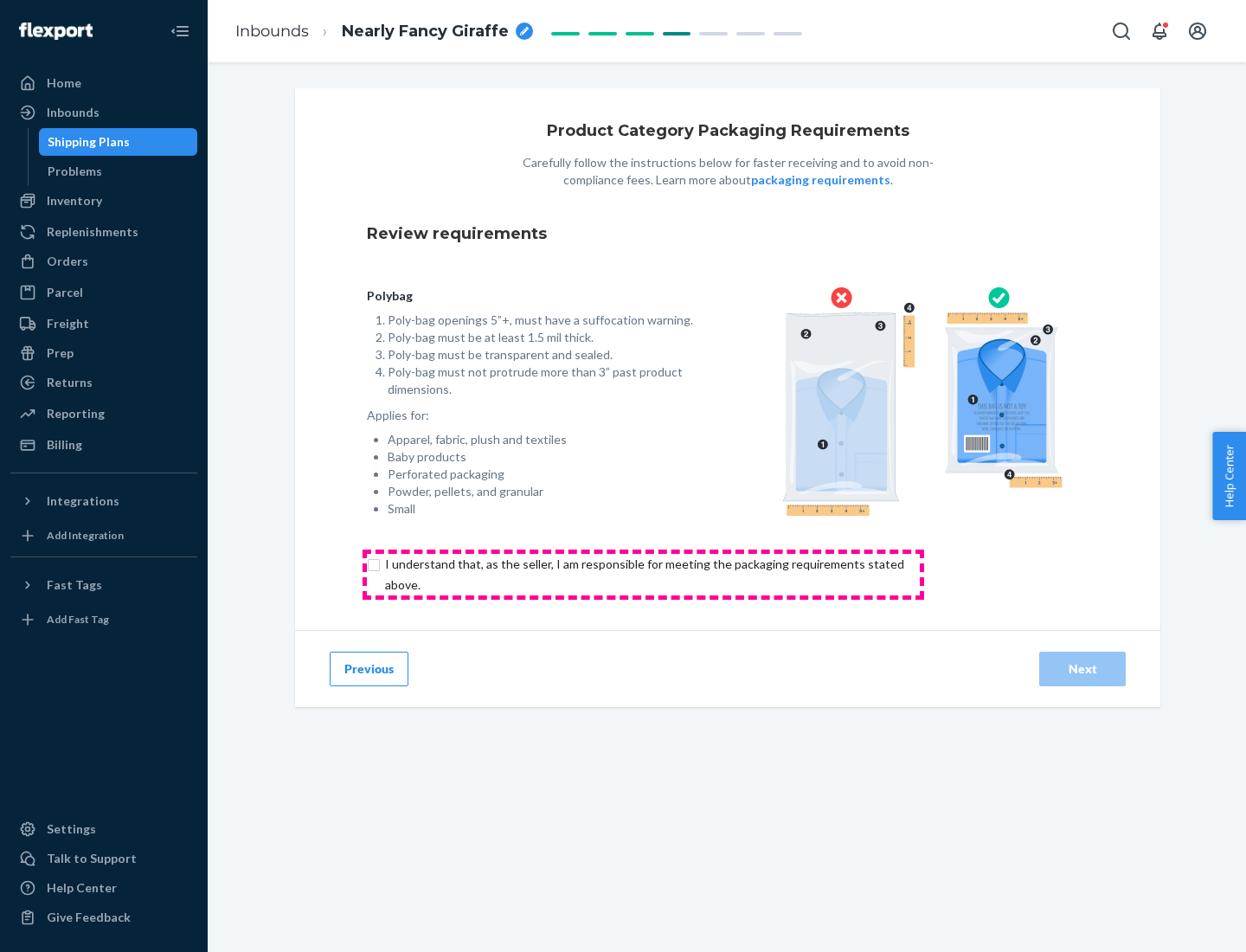
click at [642, 573] on input "checkbox" at bounding box center [655, 574] width 575 height 42
checkbox input "true"
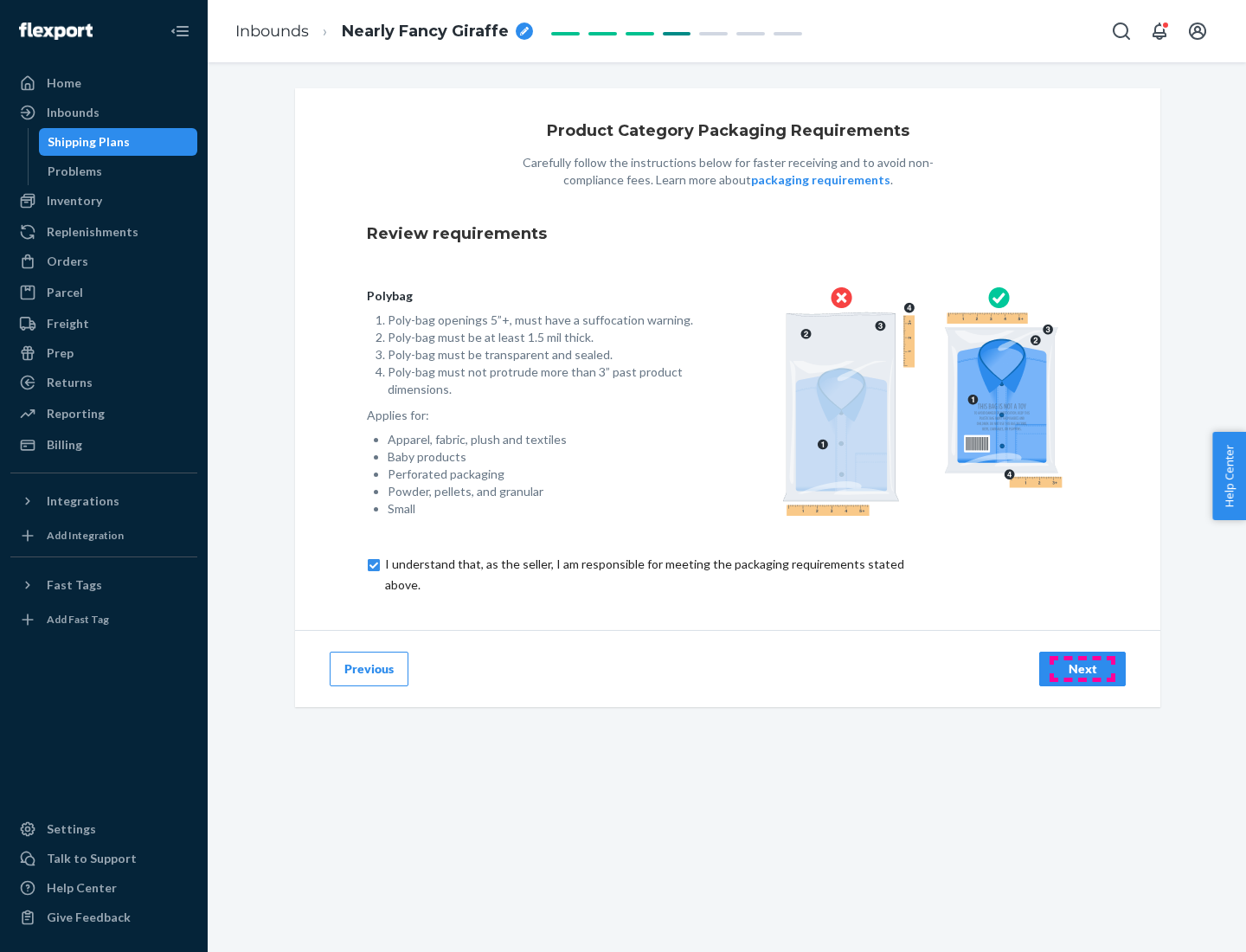
click at [1083, 668] on div "Next" at bounding box center [1082, 669] width 57 height 17
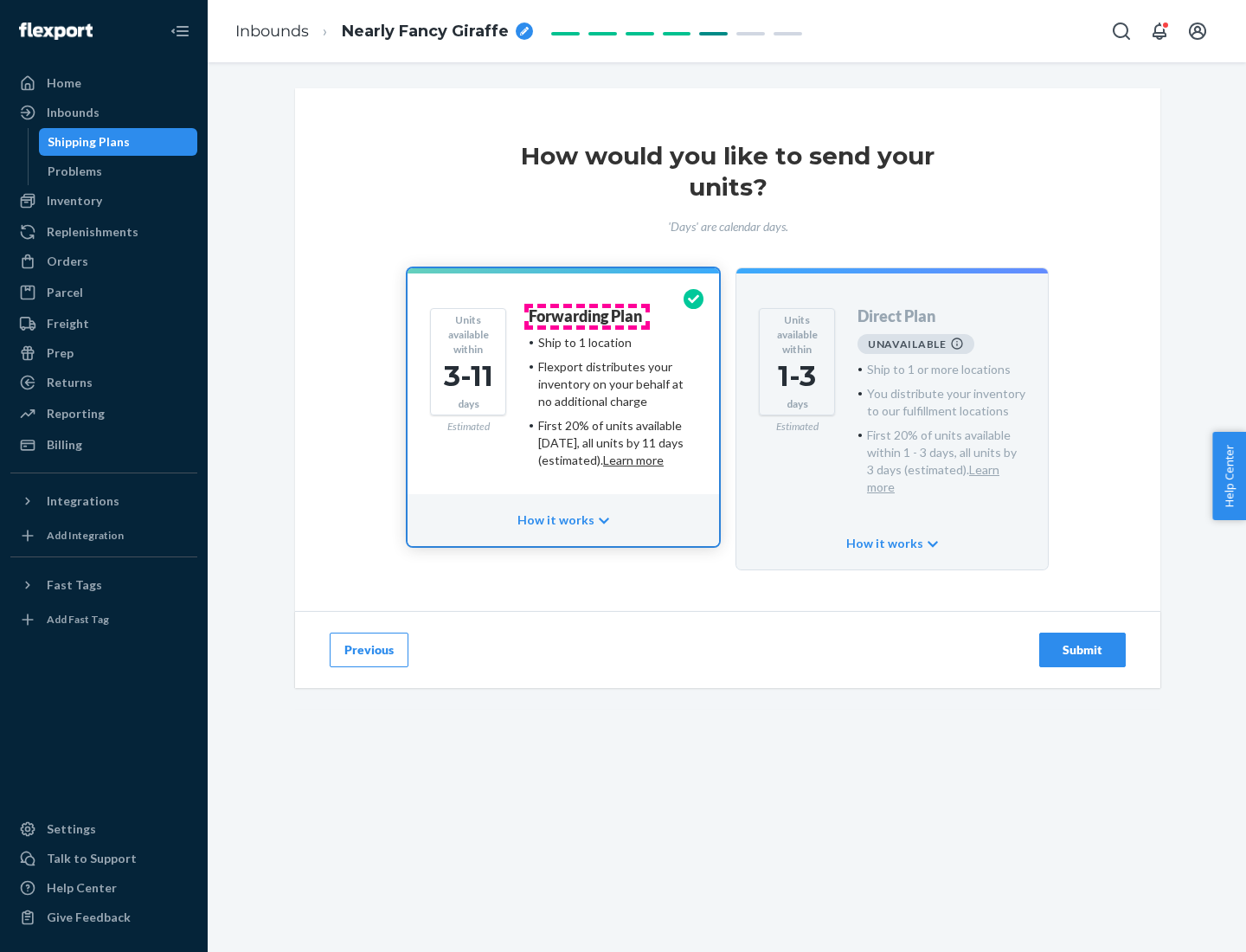
click at [586, 316] on h4 "Forwarding Plan" at bounding box center [585, 317] width 113 height 17
click at [1083, 642] on div "Submit" at bounding box center [1082, 650] width 57 height 17
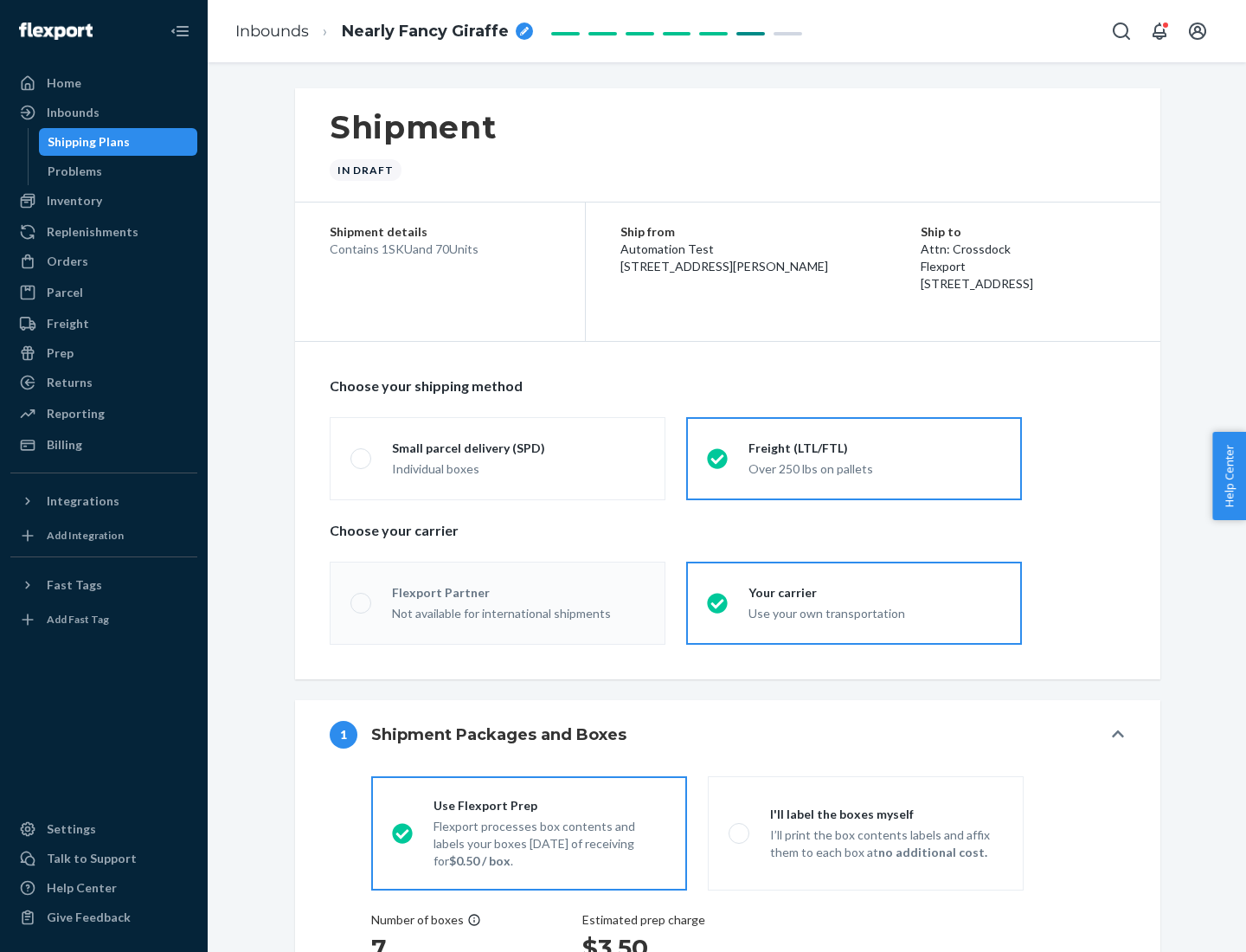
radio input "true"
radio input "false"
radio input "true"
radio input "false"
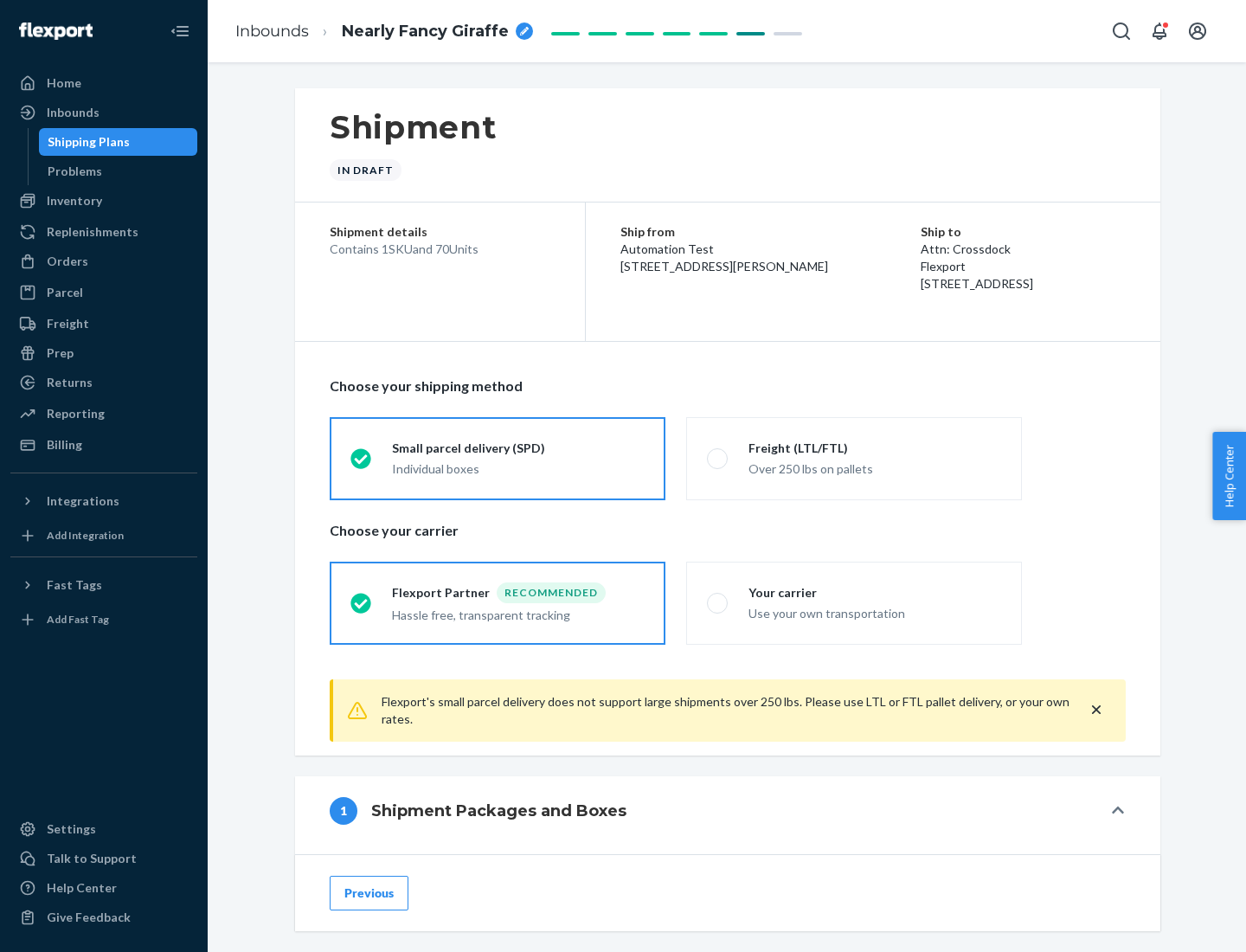
click at [854, 457] on div "Over 250 lbs on pallets" at bounding box center [875, 467] width 252 height 21
click at [718, 457] on input "Freight (LTL/FTL) Over 250 lbs on pallets" at bounding box center [713, 458] width 11 height 11
radio input "true"
radio input "false"
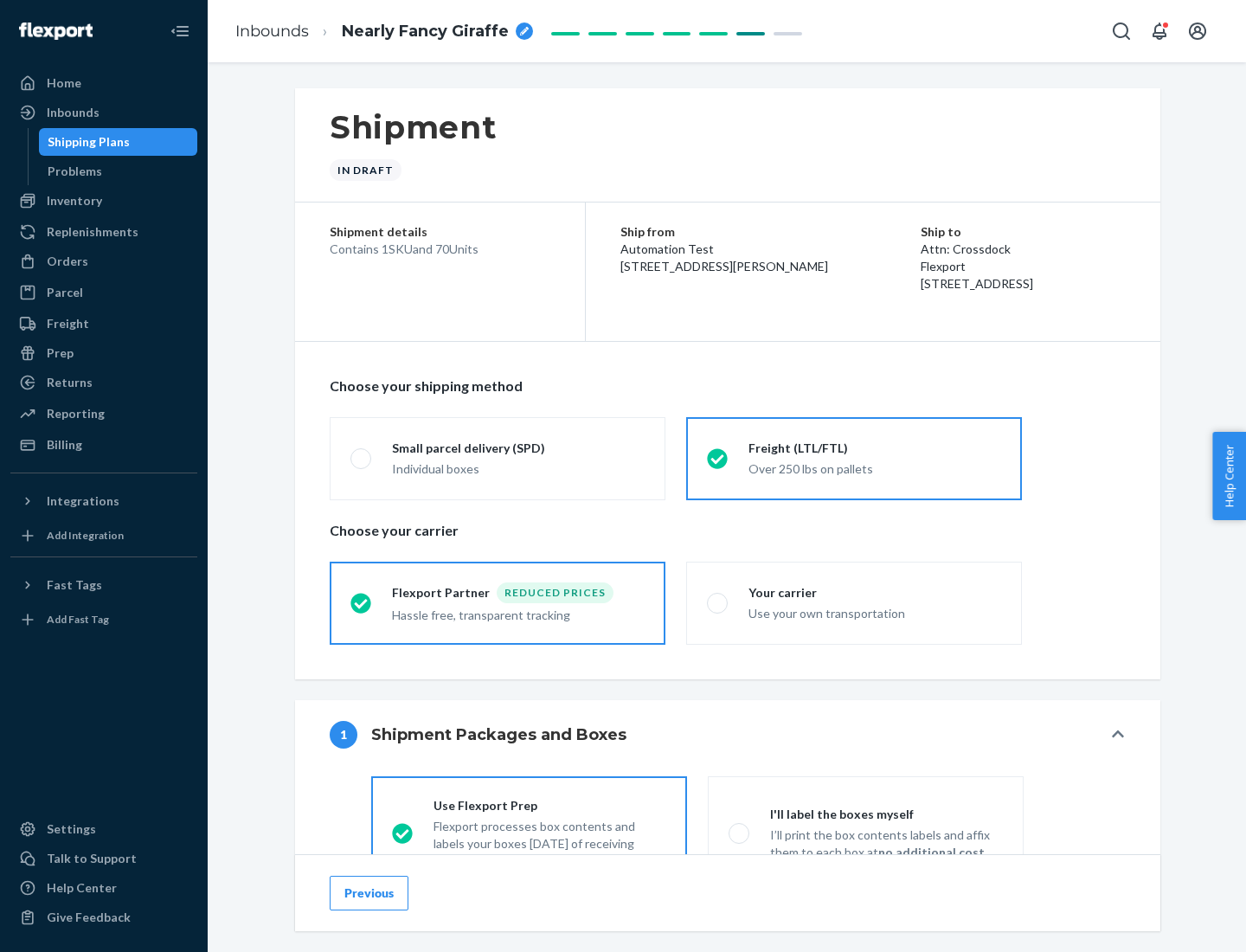
scroll to position [96, 0]
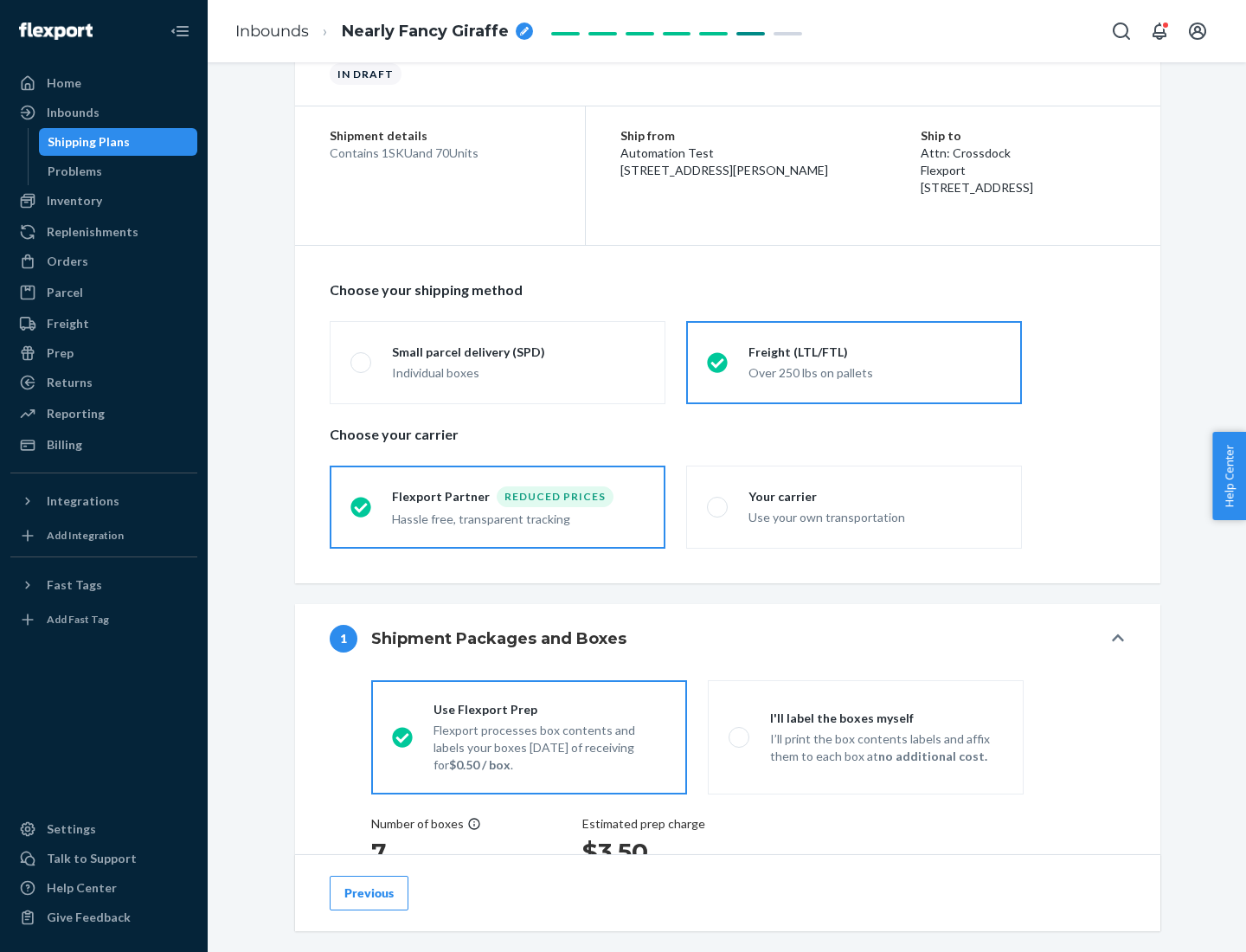
click at [497, 507] on div "Hassle free, transparent tracking" at bounding box center [518, 517] width 252 height 21
click at [362, 506] on input "Flexport Partner Reduced prices Hassle free, transparent tracking" at bounding box center [356, 507] width 11 height 11
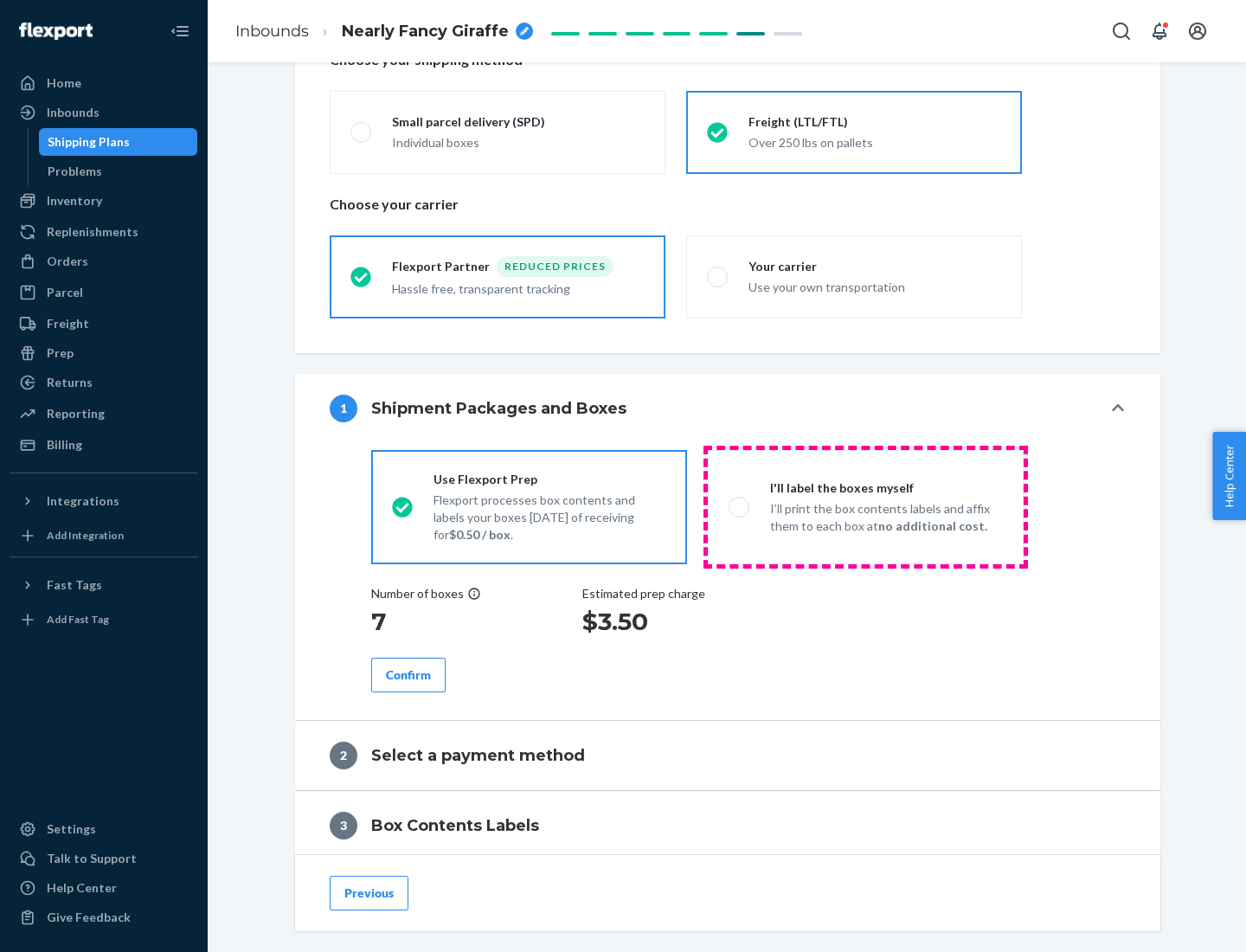
click at [865, 506] on p "I’ll print the box contents labels and affix them to each box at no additional …" at bounding box center [885, 517] width 232 height 34
click at [739, 506] on input "I'll label the boxes myself I’ll print the box contents labels and affix them t…" at bounding box center [735, 507] width 11 height 11
radio input "true"
radio input "false"
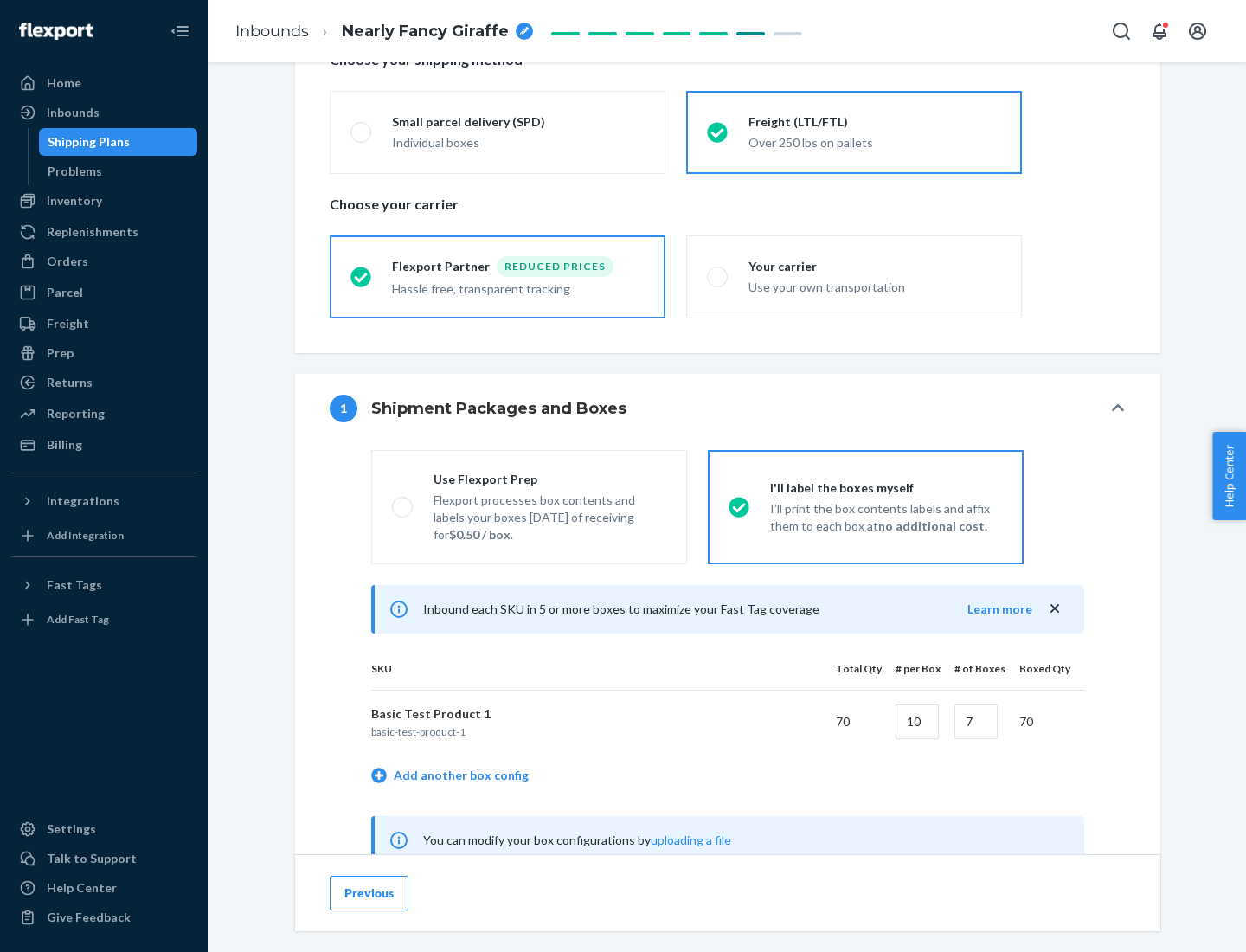
scroll to position [541, 0]
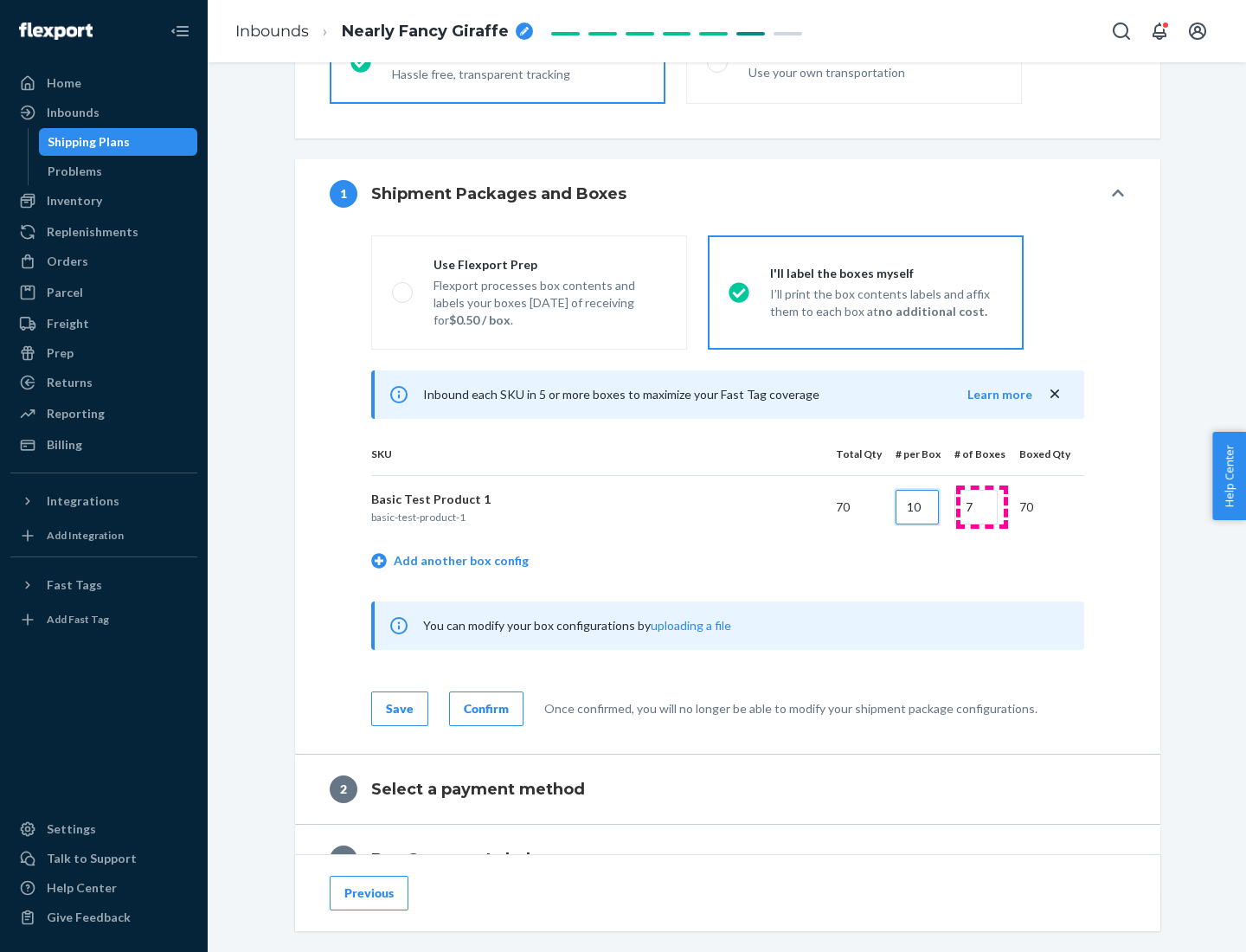
type input "10"
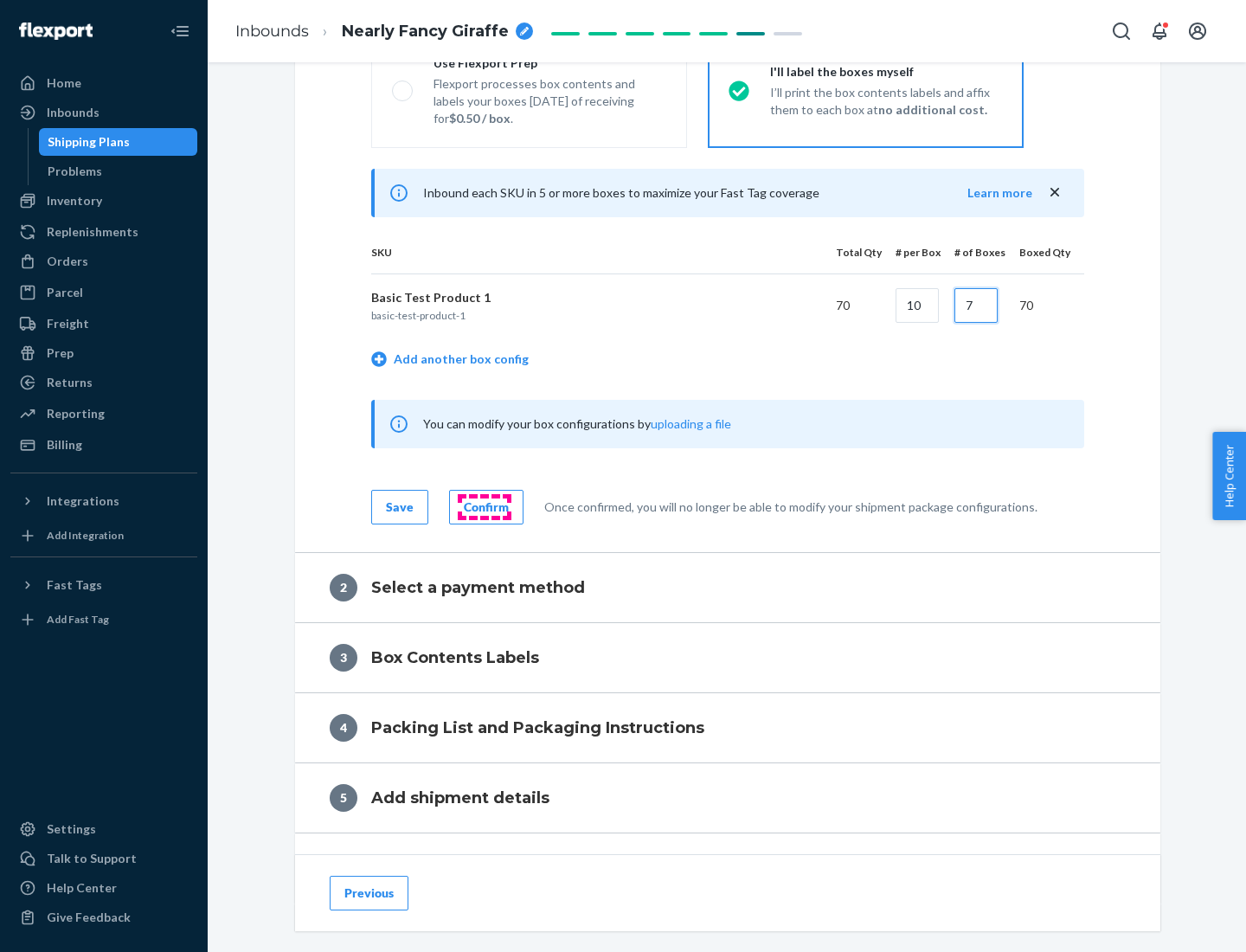
type input "7"
click at [484, 506] on div "Confirm" at bounding box center [486, 507] width 45 height 17
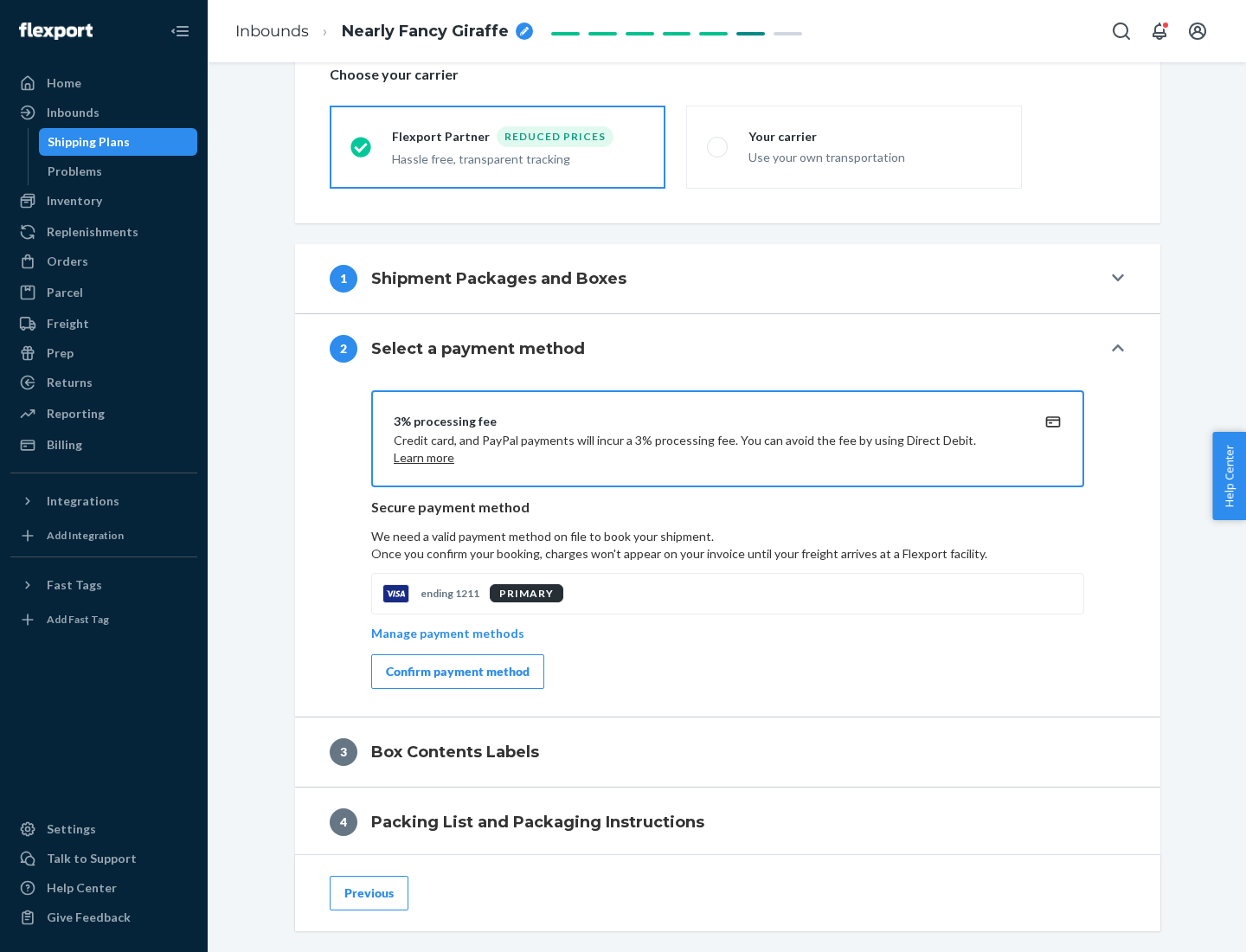
scroll to position [621, 0]
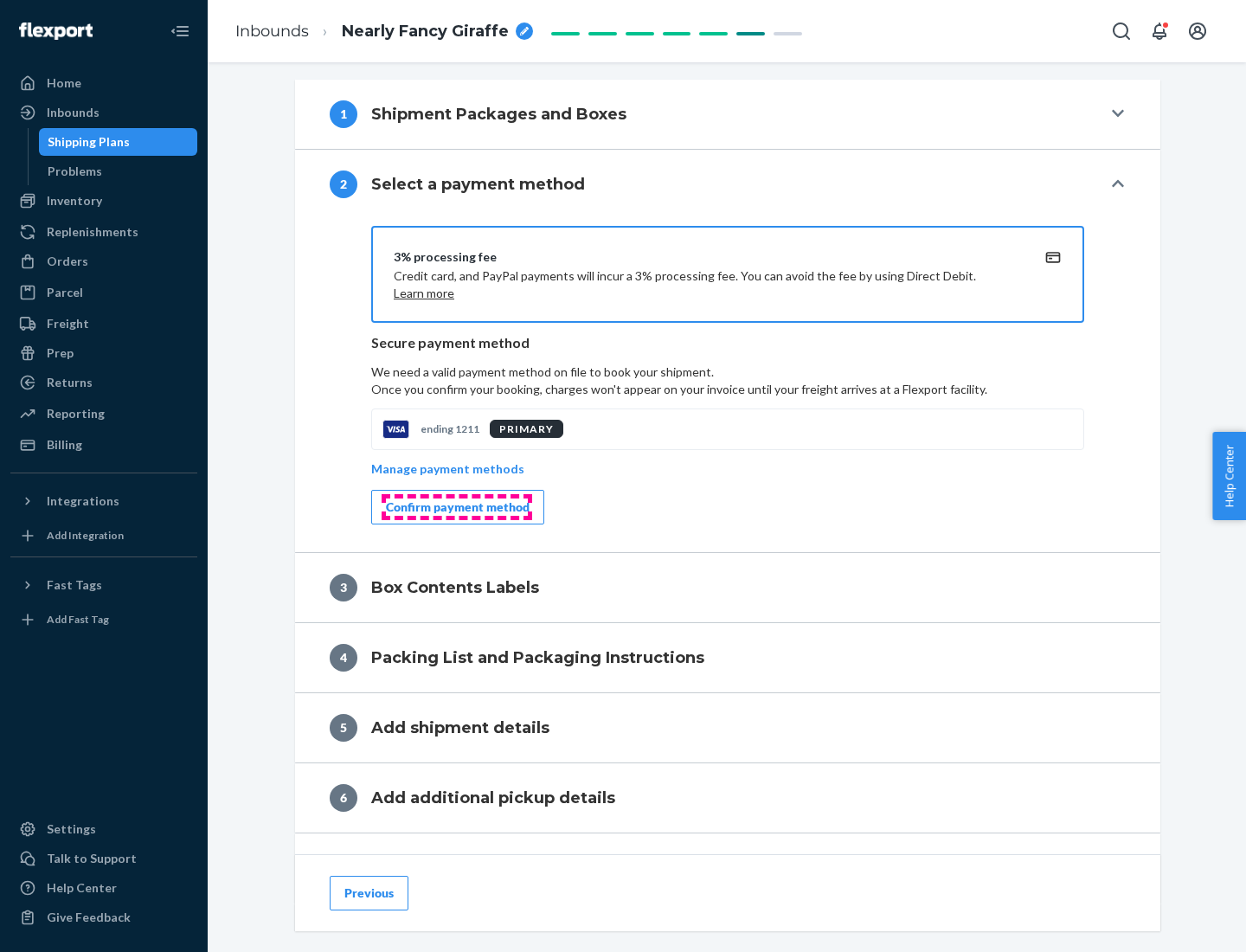
click at [456, 507] on div "Confirm payment method" at bounding box center [457, 507] width 143 height 17
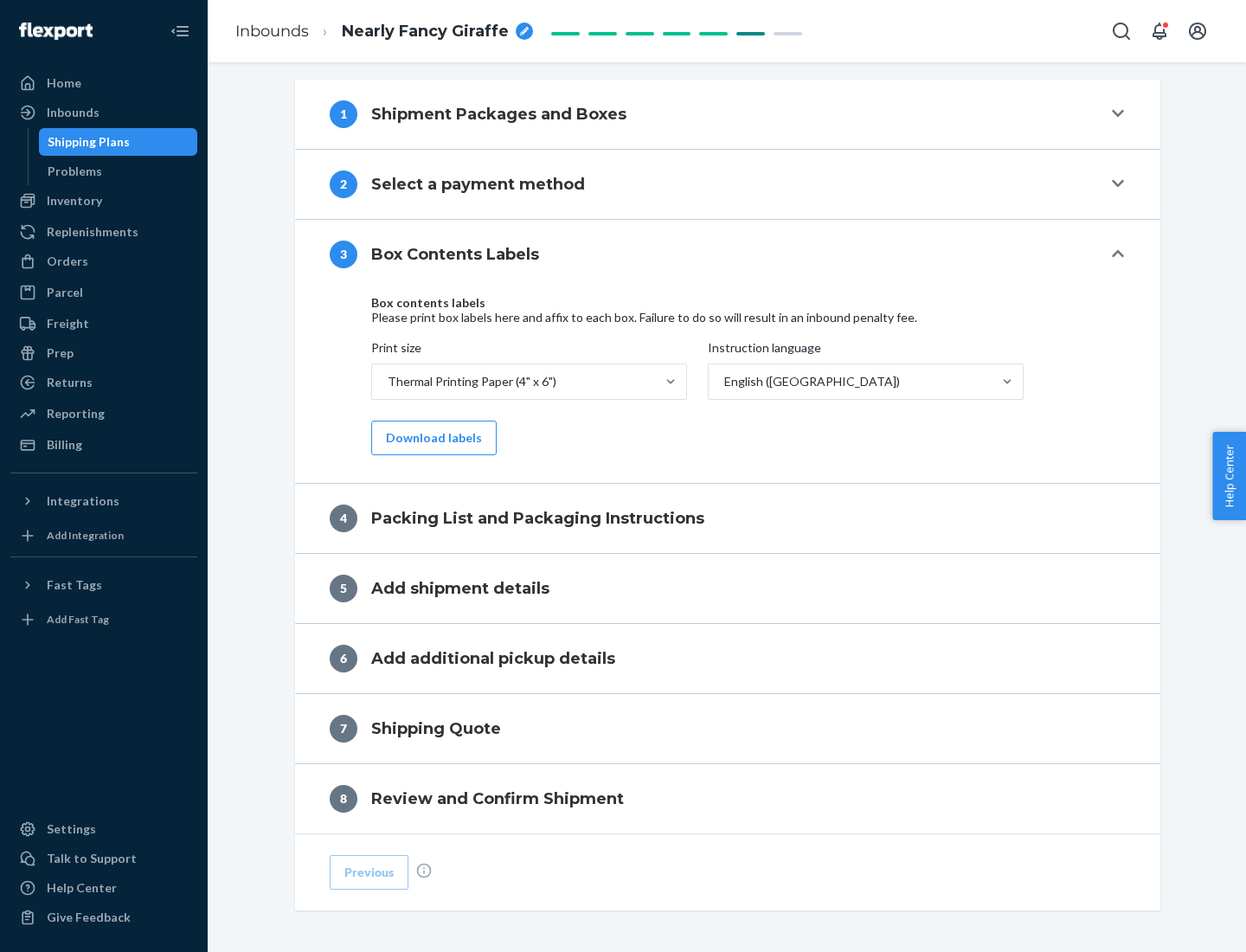
scroll to position [551, 0]
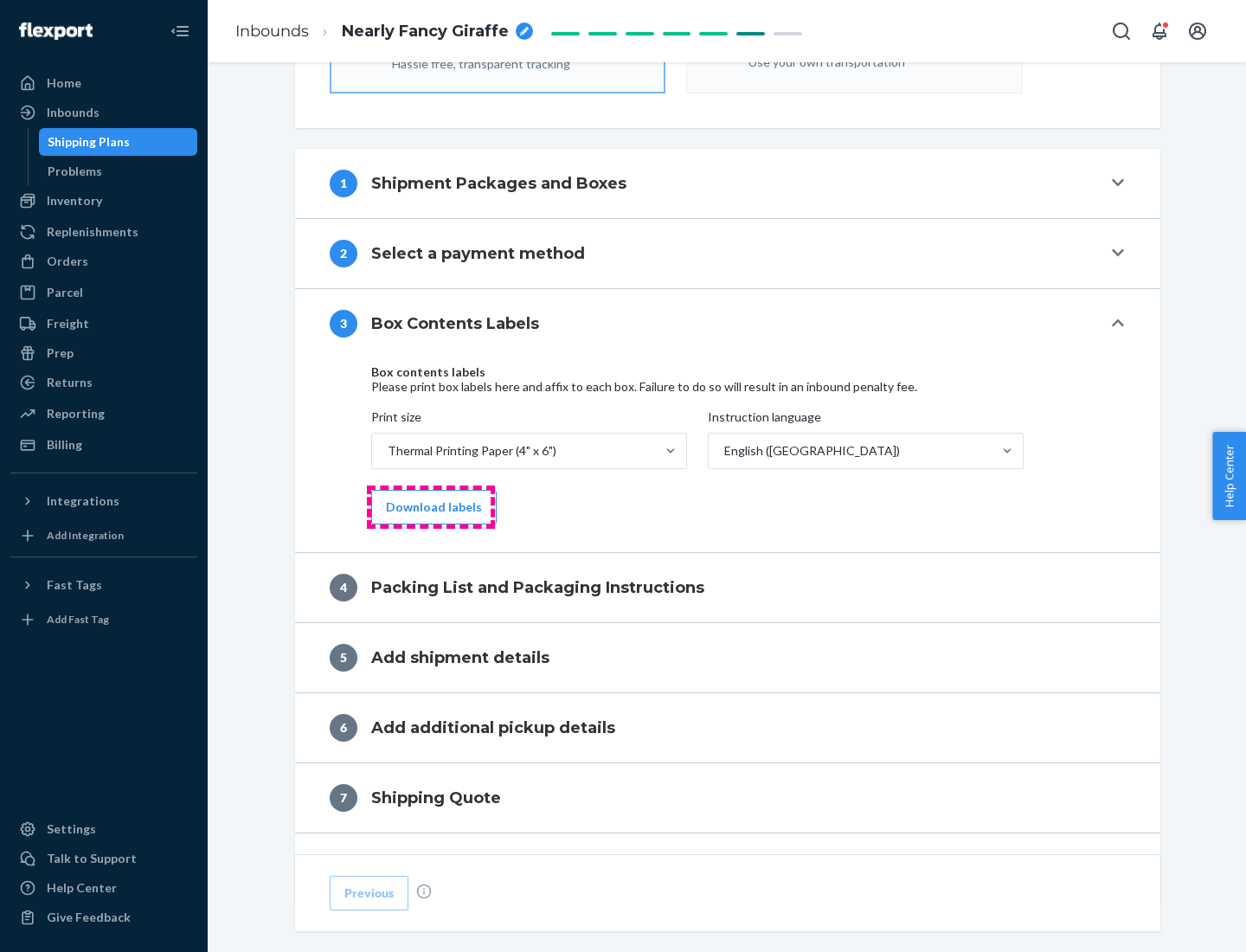
click at [430, 507] on button "Download labels" at bounding box center [434, 507] width 125 height 34
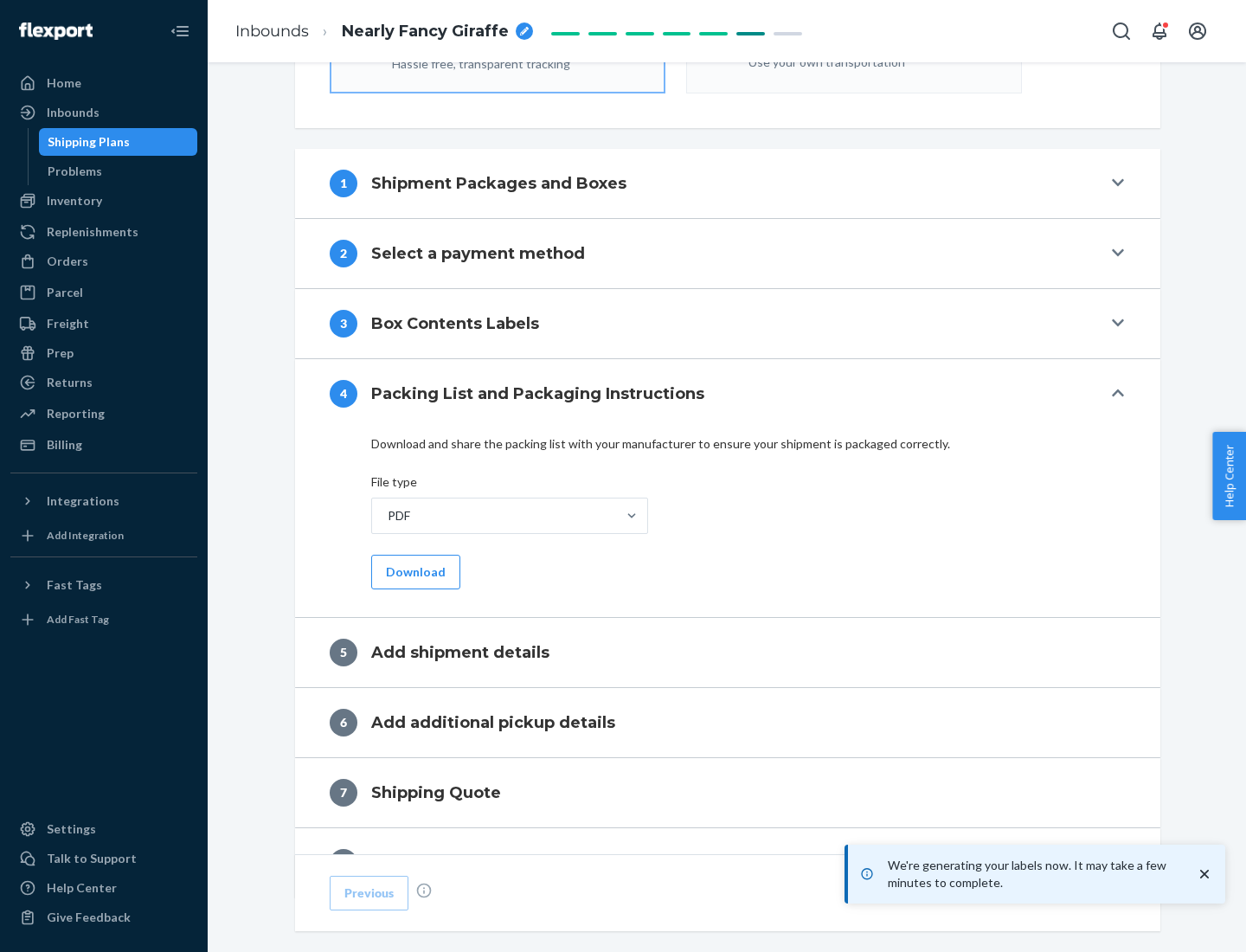
scroll to position [616, 0]
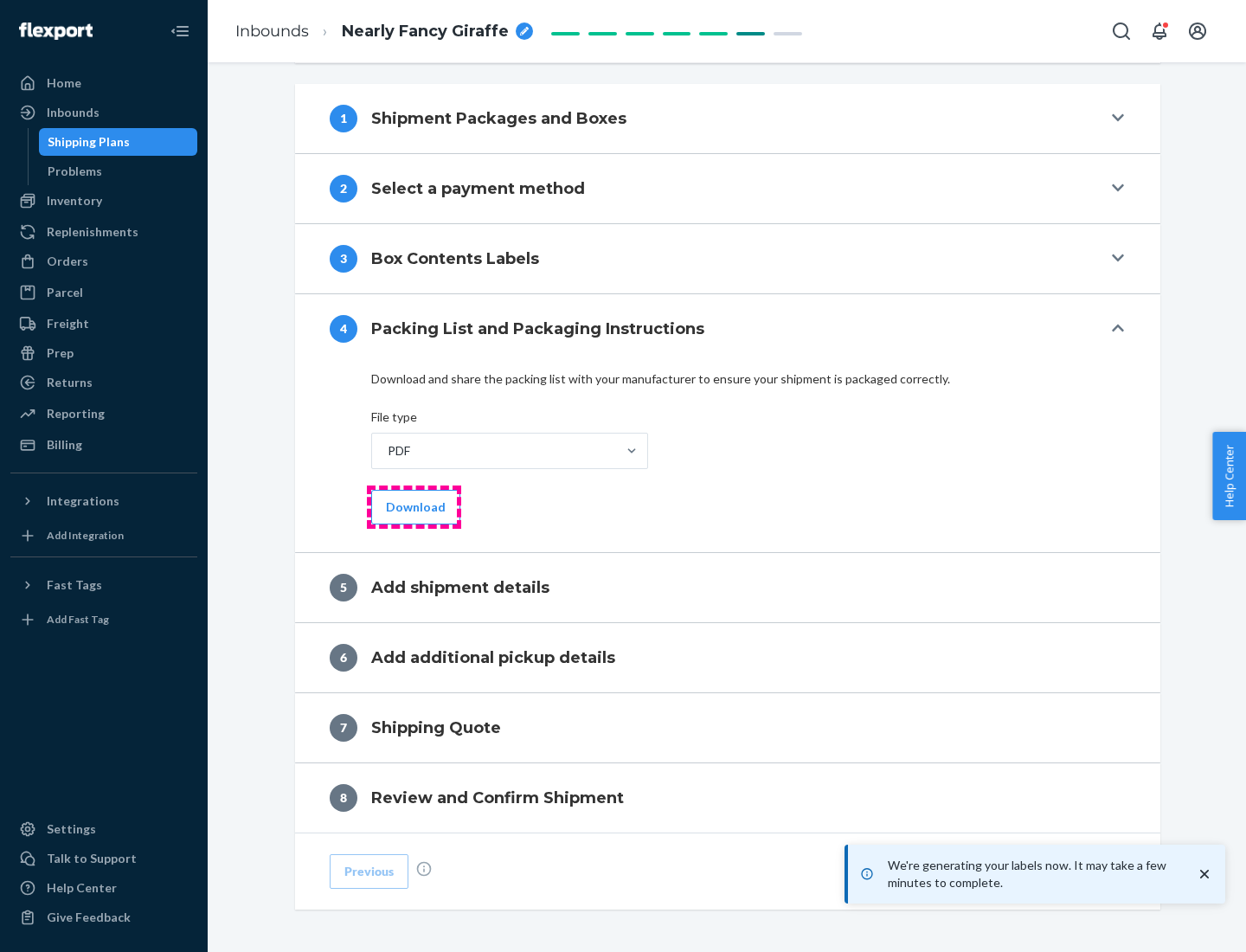
click at [414, 506] on button "Download" at bounding box center [416, 507] width 89 height 34
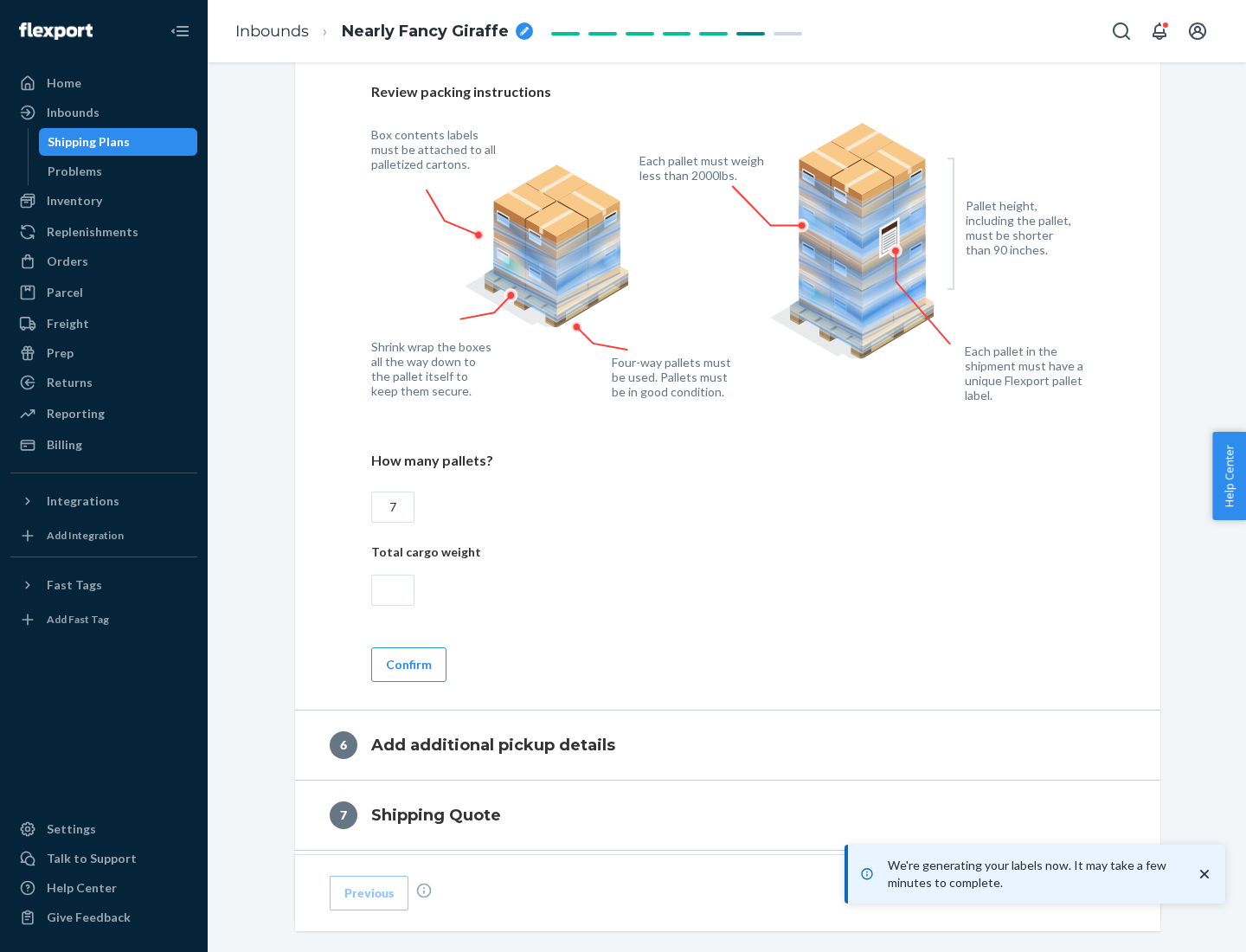
scroll to position [1193, 0]
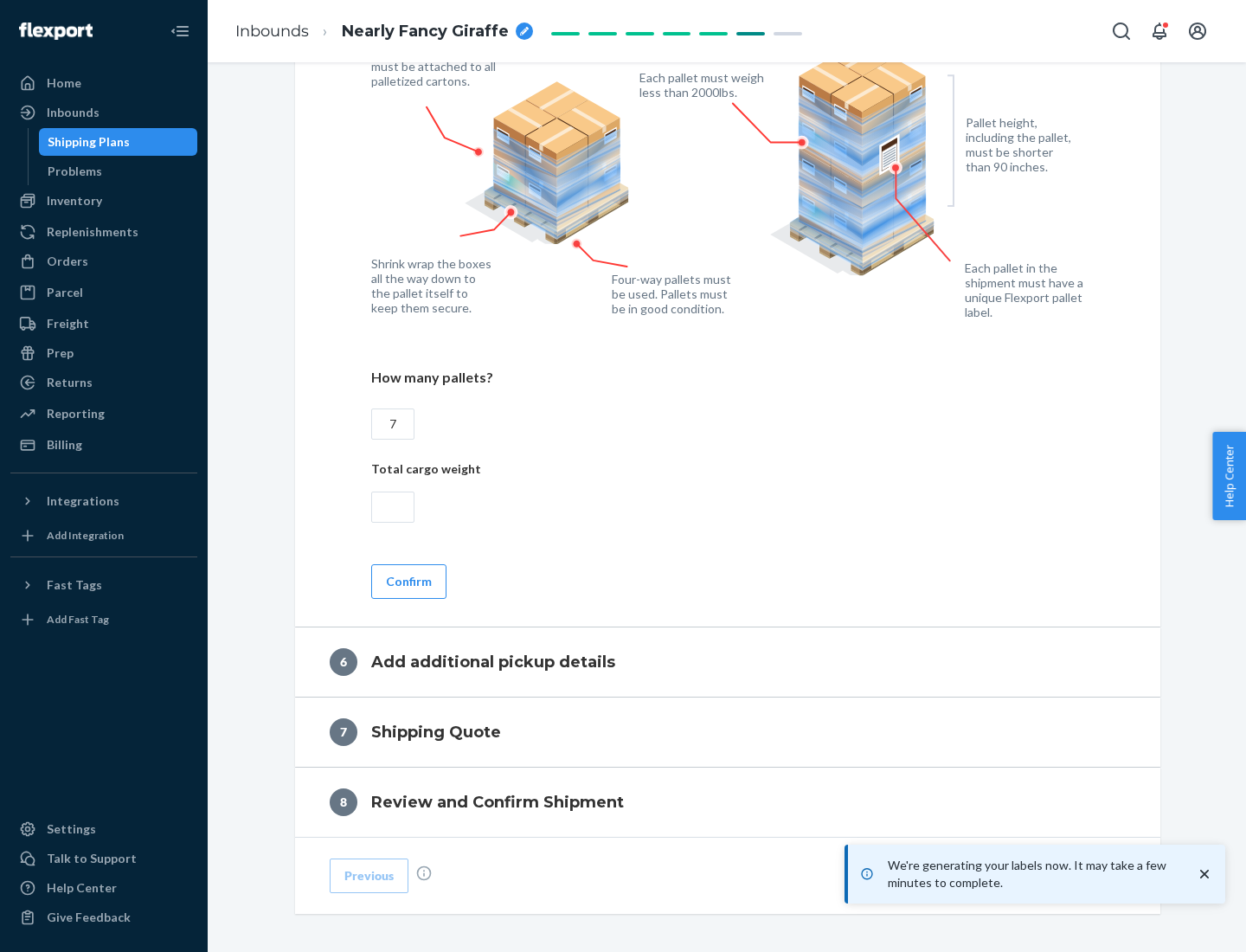
type input "7"
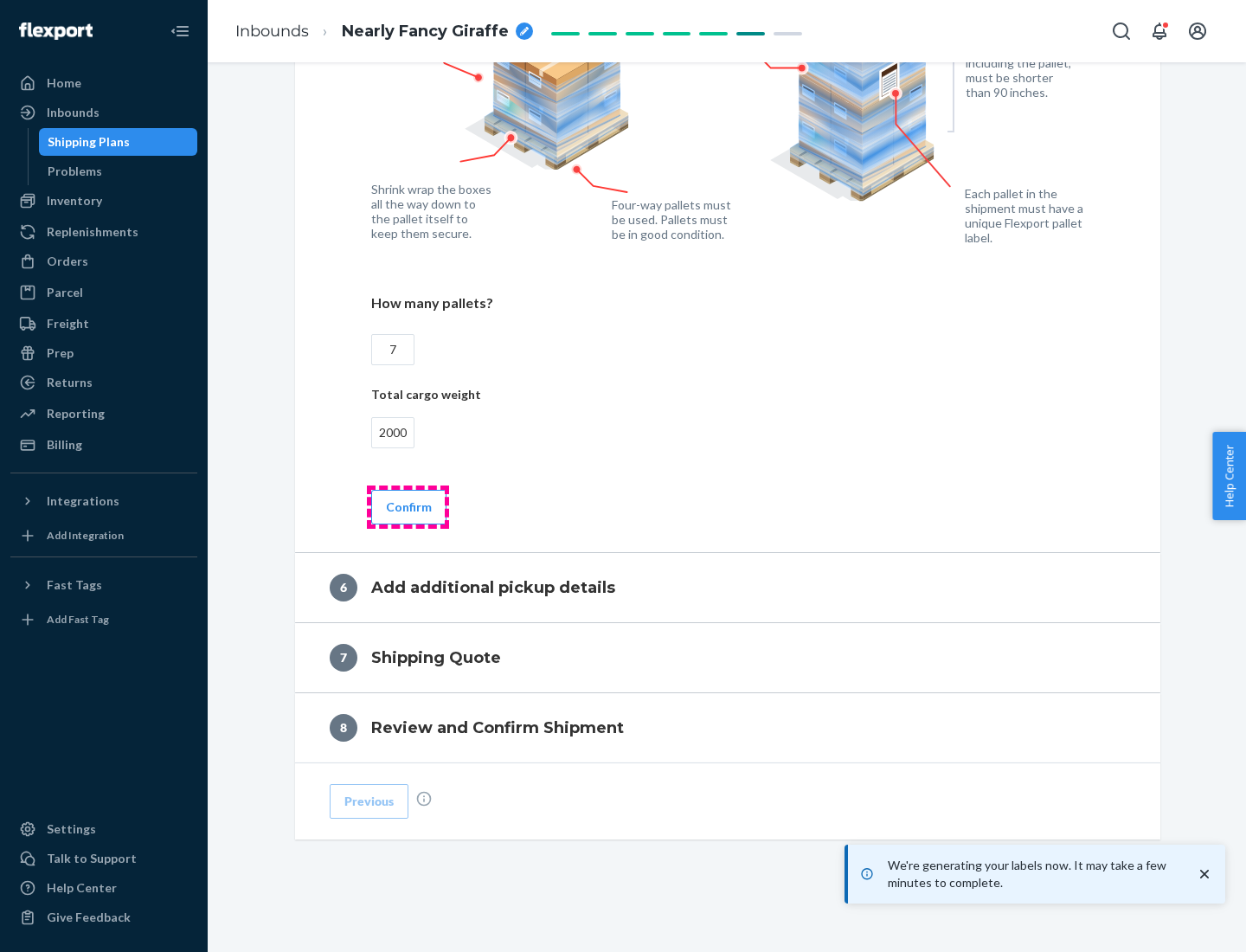
type input "2000"
click at [407, 506] on button "Confirm" at bounding box center [408, 507] width 75 height 34
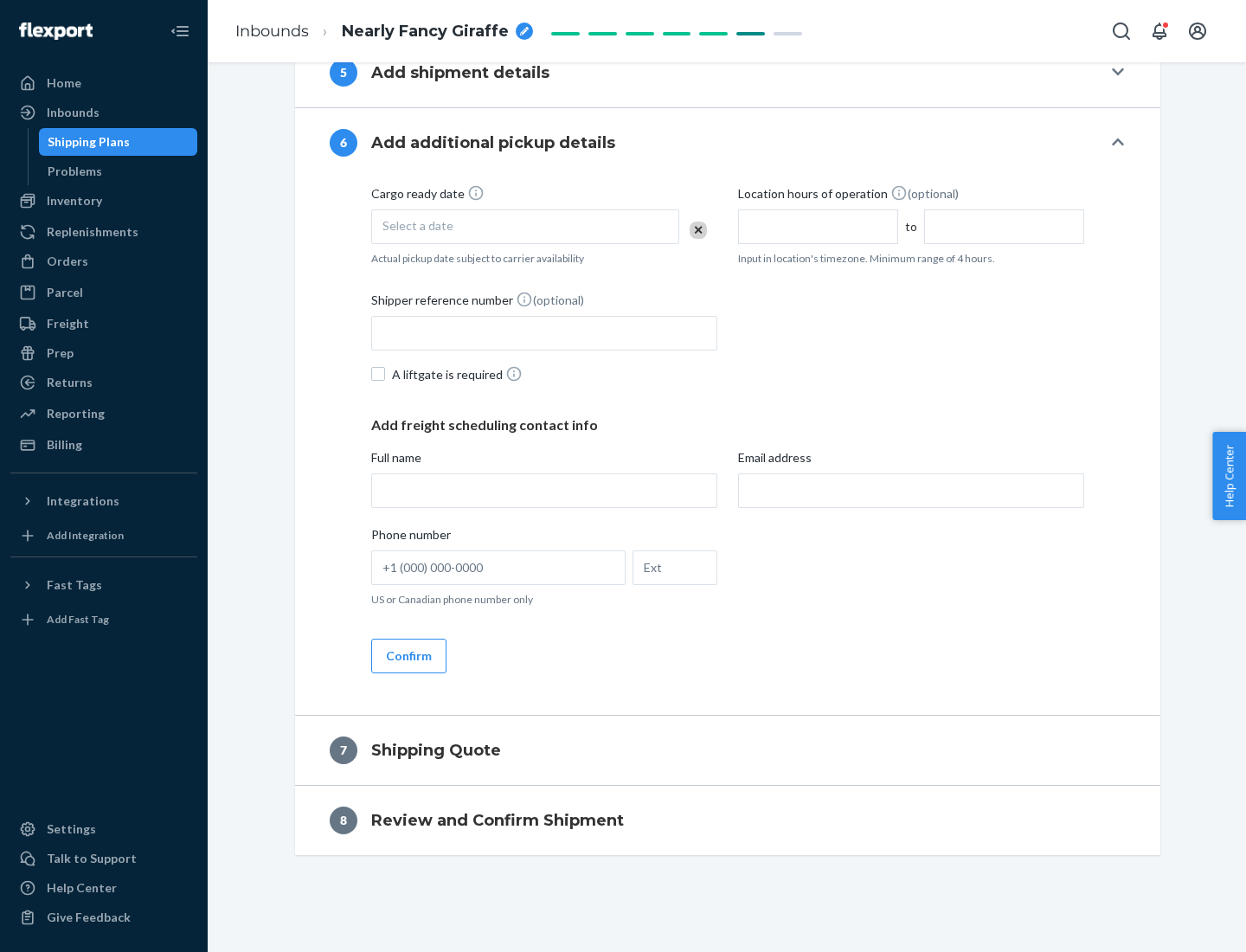
scroll to position [662, 0]
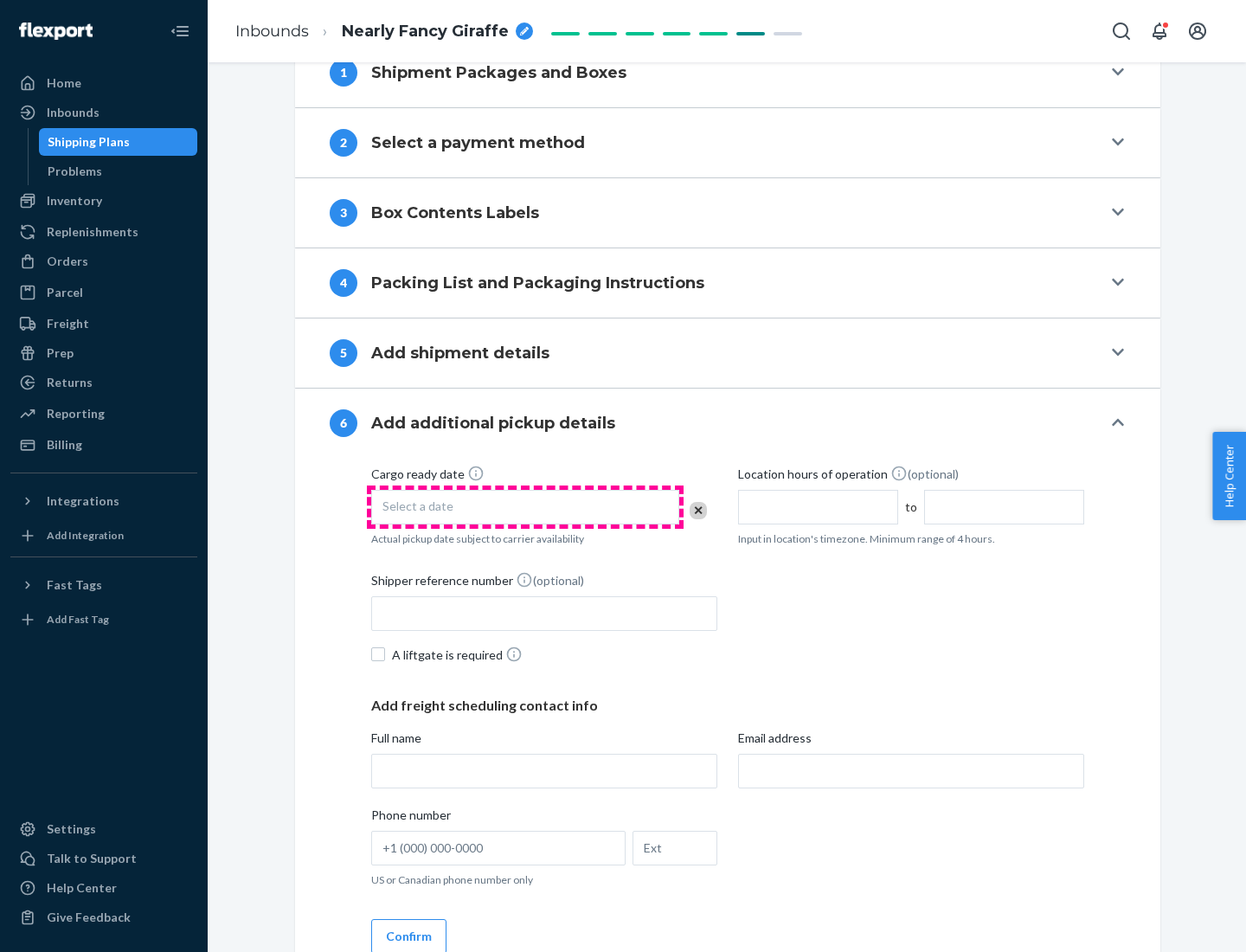
click at [525, 506] on div "Select a date" at bounding box center [525, 507] width 308 height 34
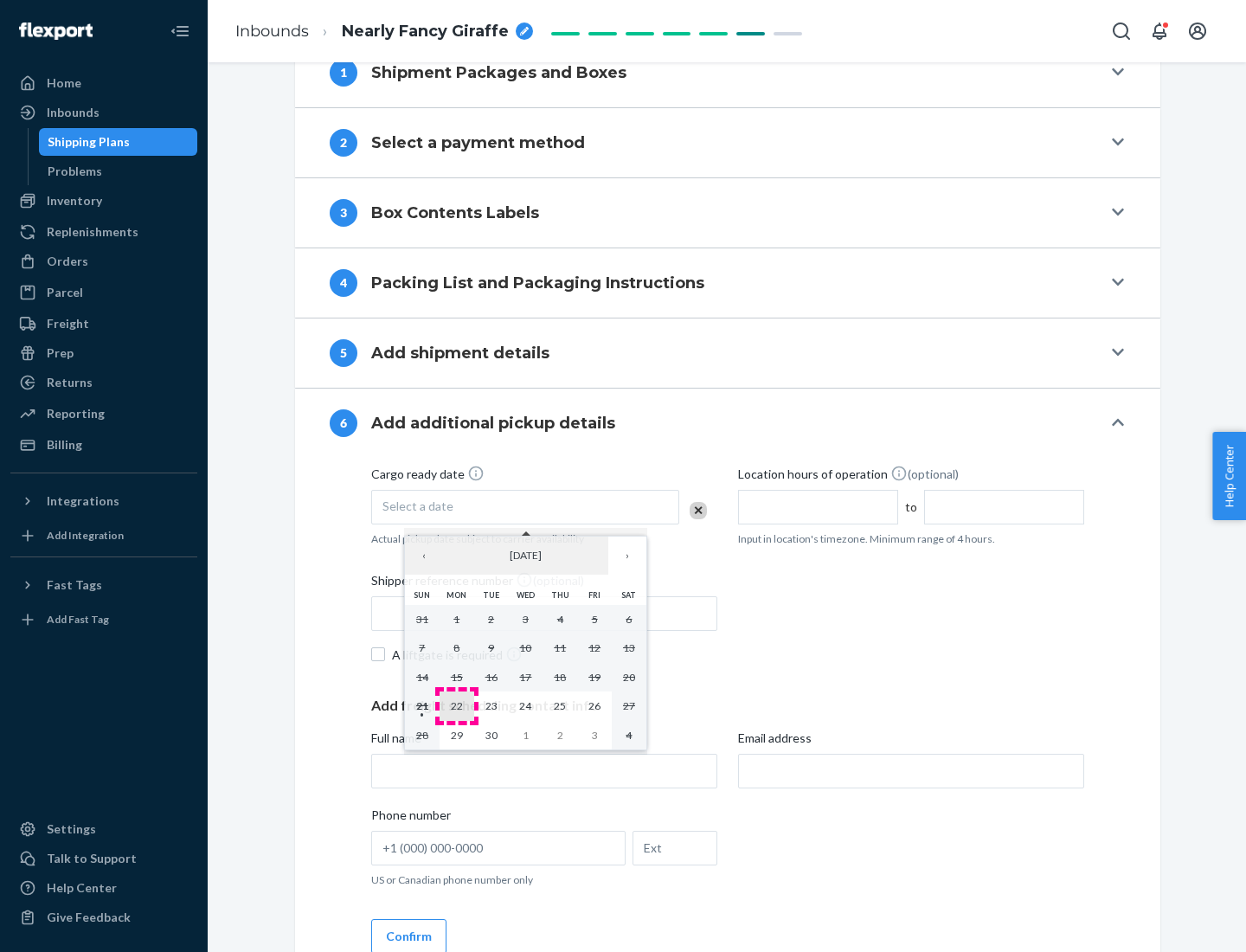
click at [456, 705] on abbr "22" at bounding box center [456, 706] width 12 height 13
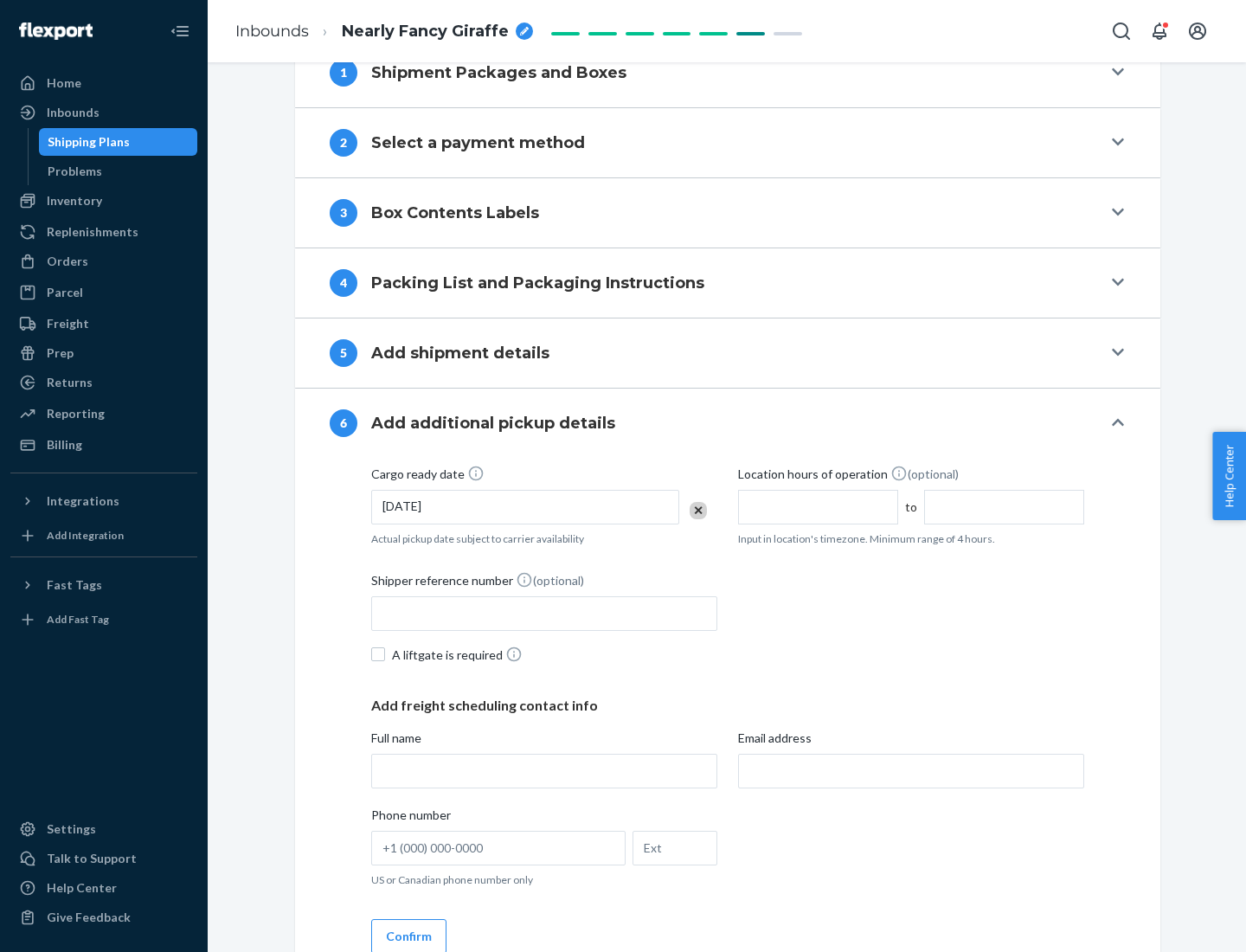
scroll to position [926, 0]
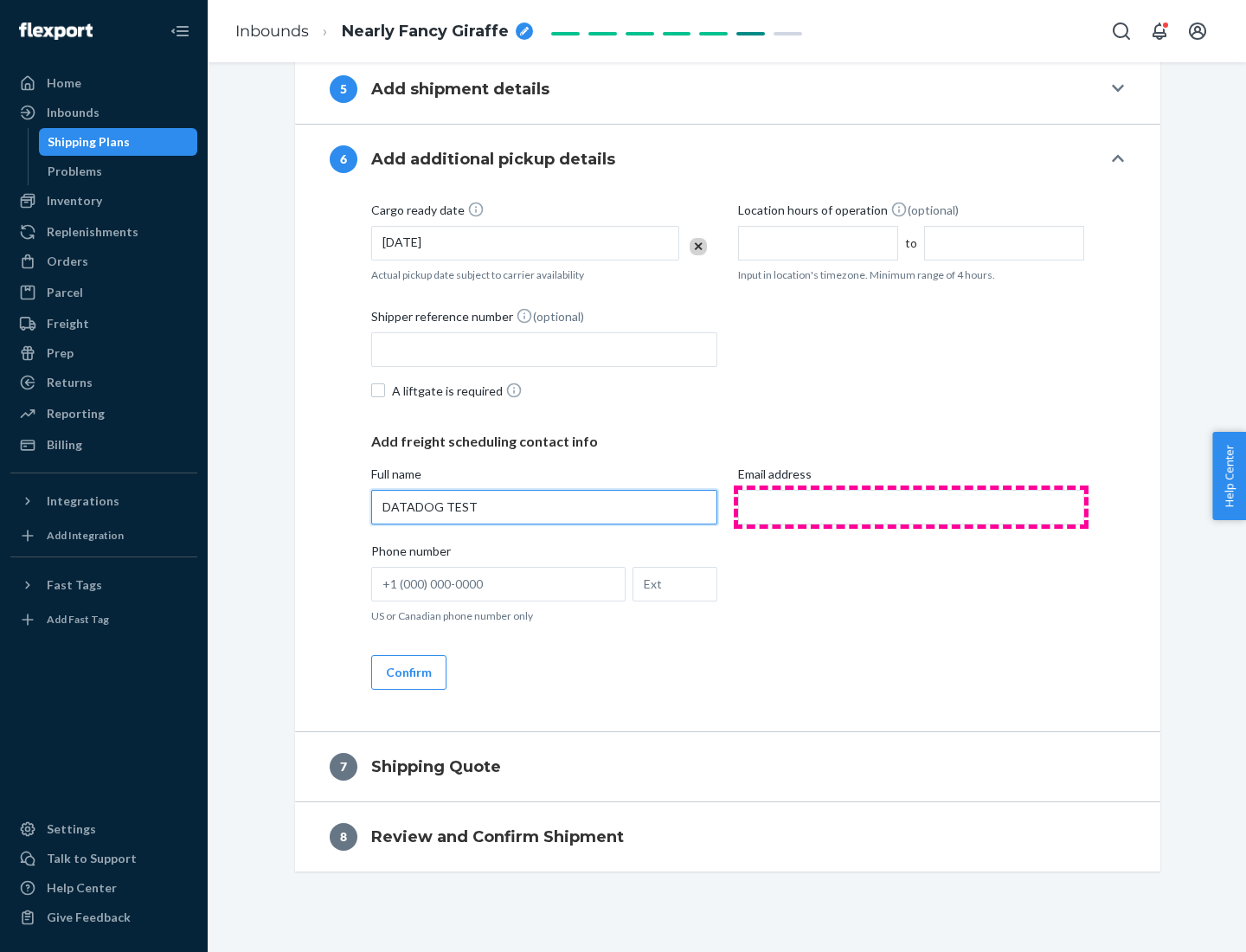
type input "DATADOG TEST"
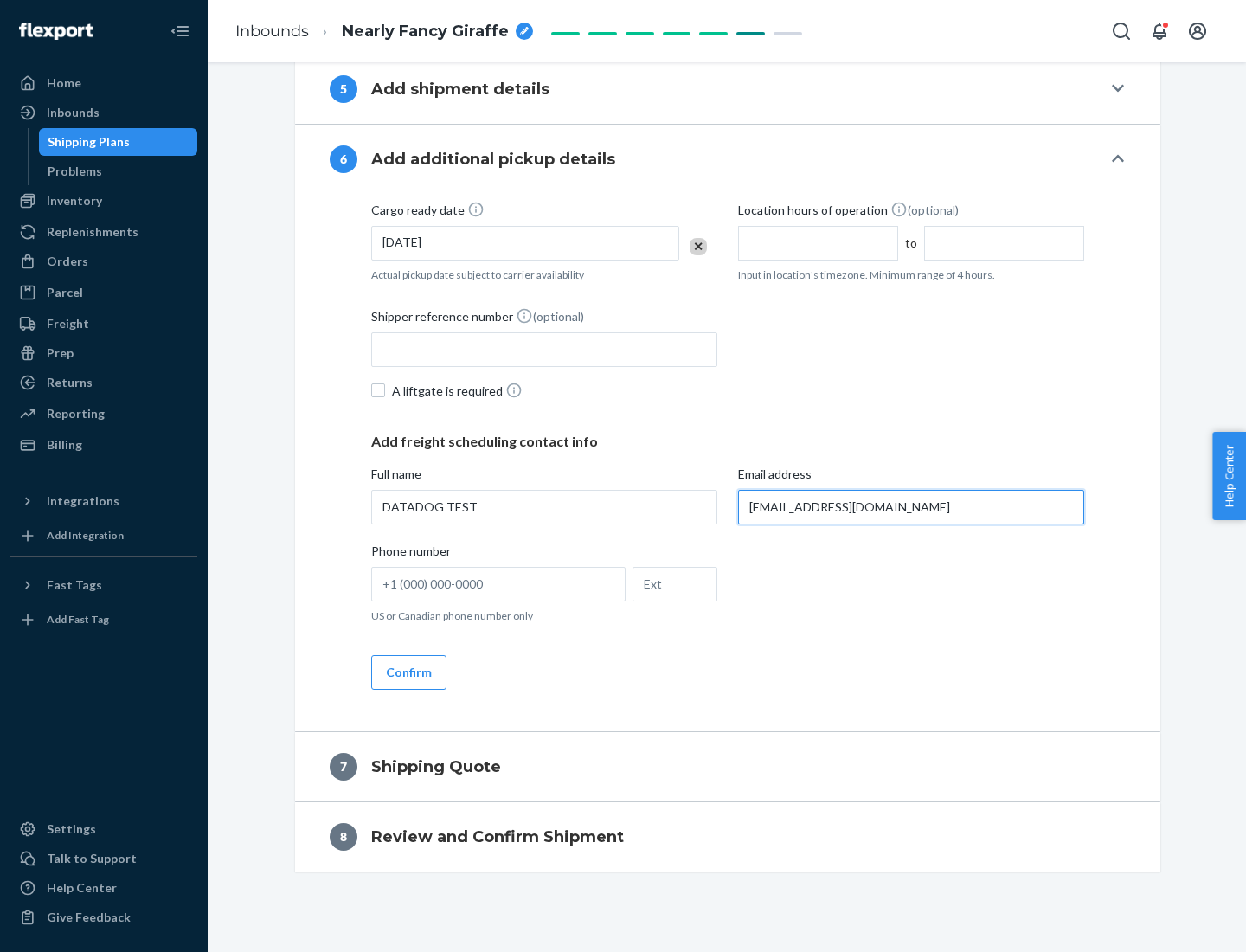
scroll to position [943, 0]
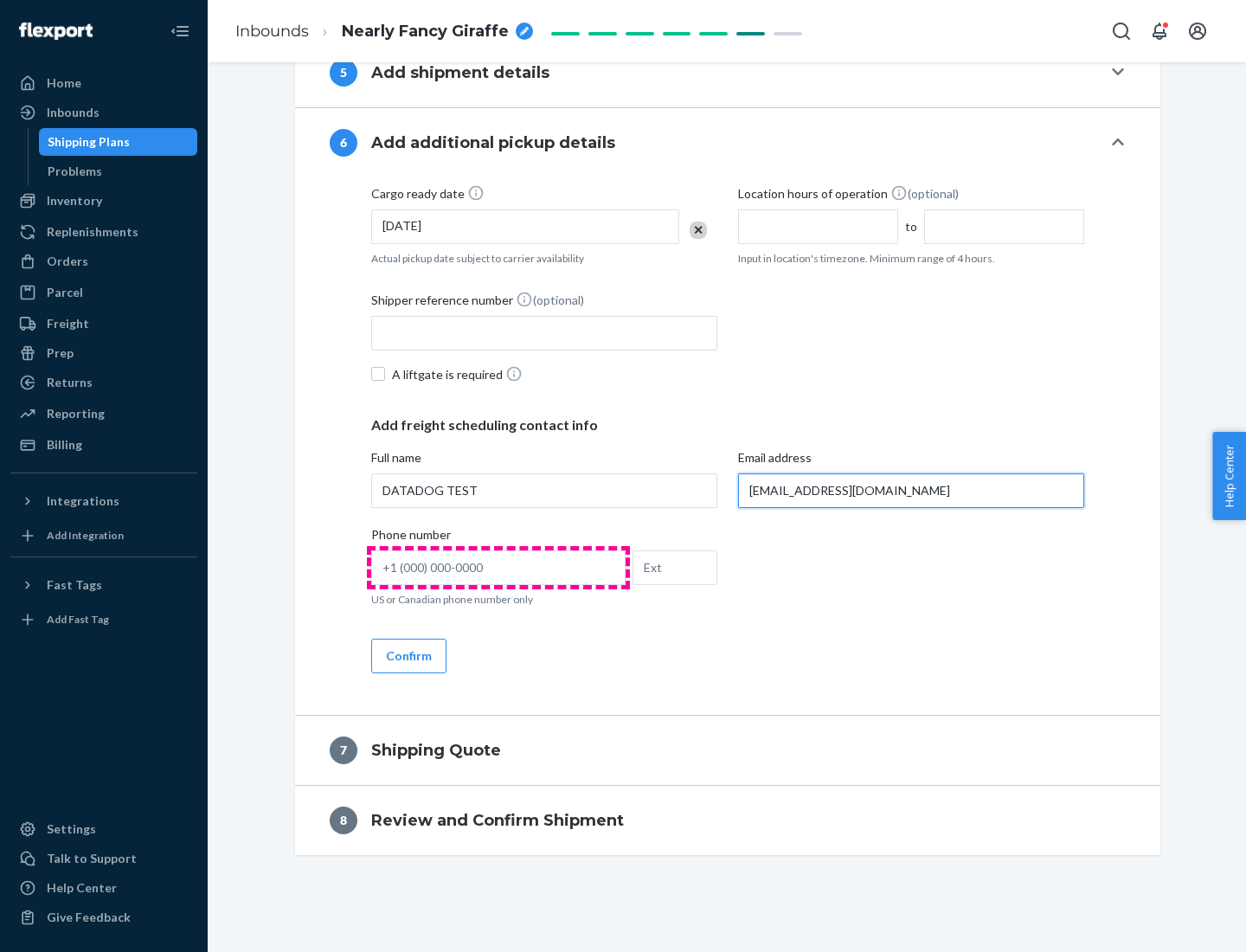
type input "[EMAIL_ADDRESS][DOMAIN_NAME]"
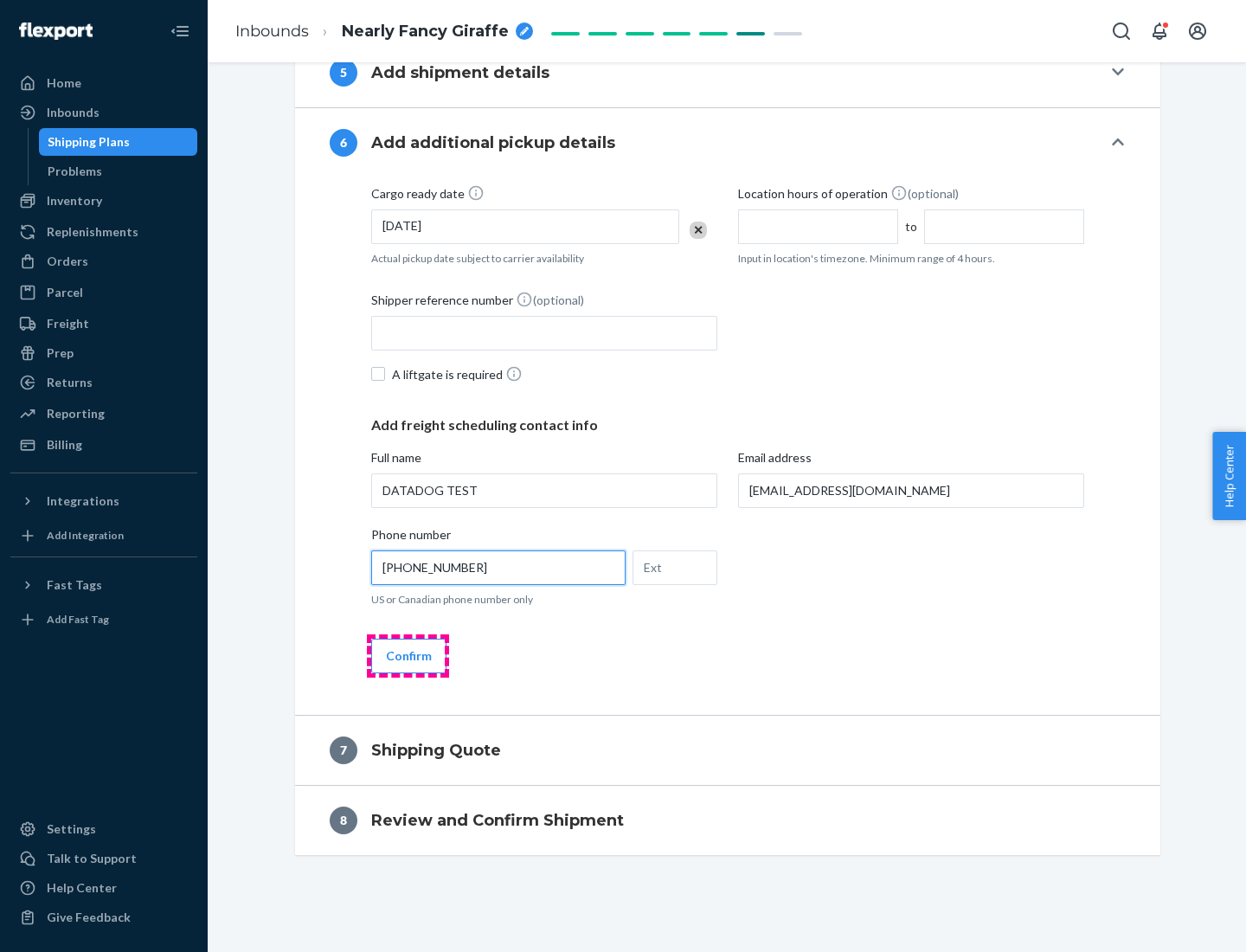
type input "[PHONE_NUMBER]"
click at [407, 655] on button "Confirm" at bounding box center [408, 656] width 75 height 34
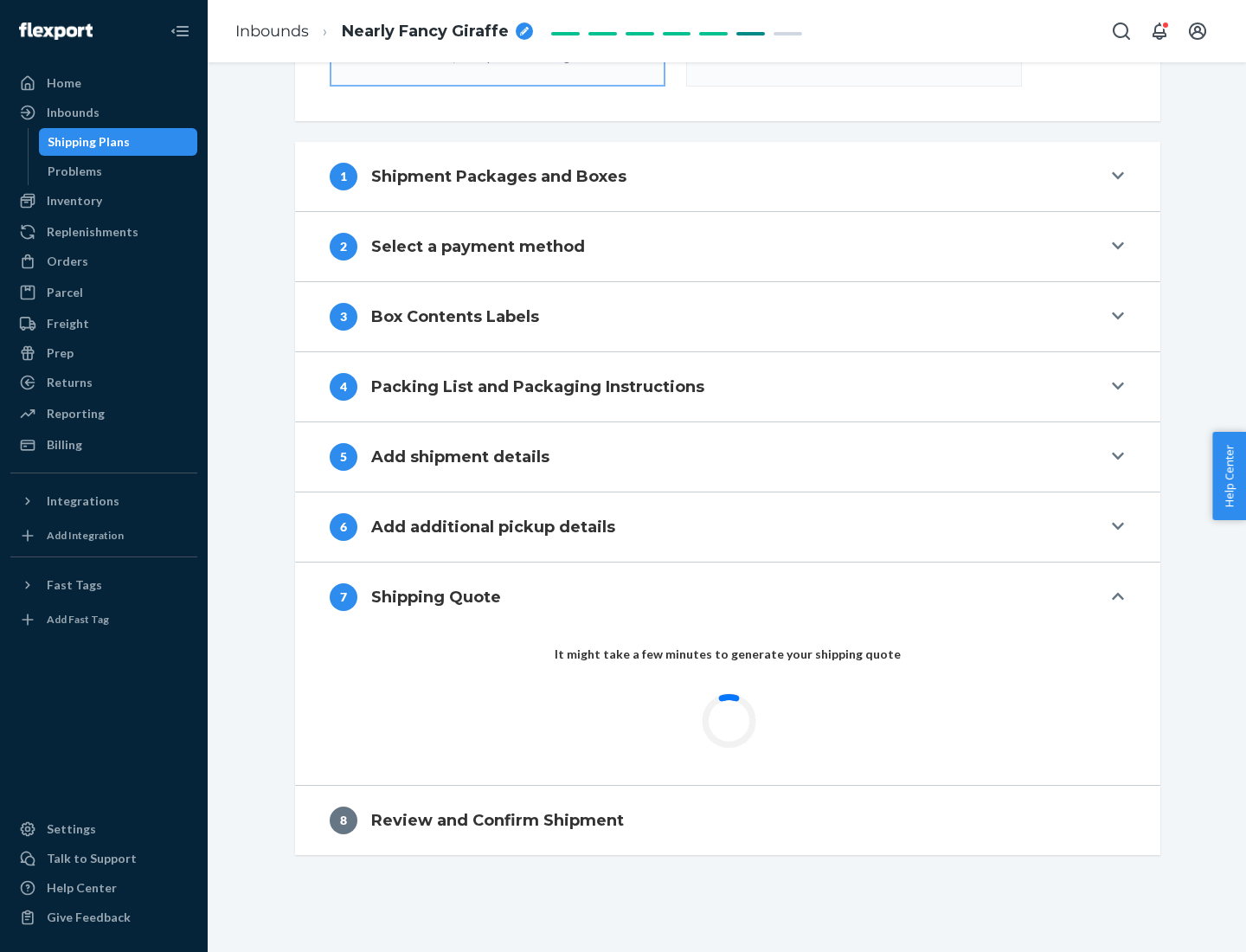
scroll to position [621, 0]
